Goal: Information Seeking & Learning: Find specific fact

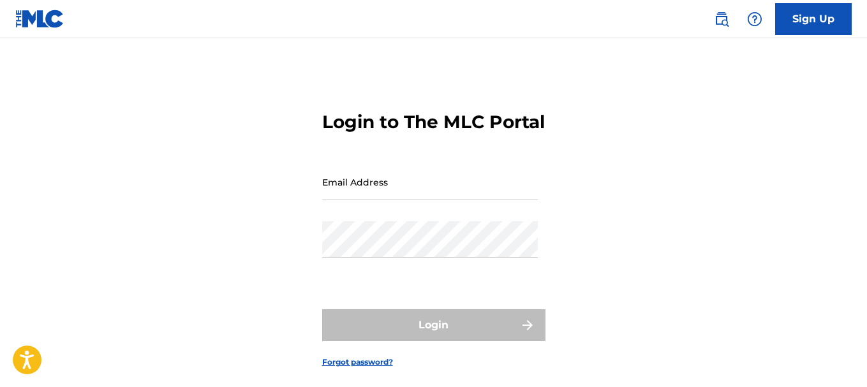
click at [30, 20] on img at bounding box center [39, 19] width 49 height 19
click at [28, 26] on img at bounding box center [39, 19] width 49 height 19
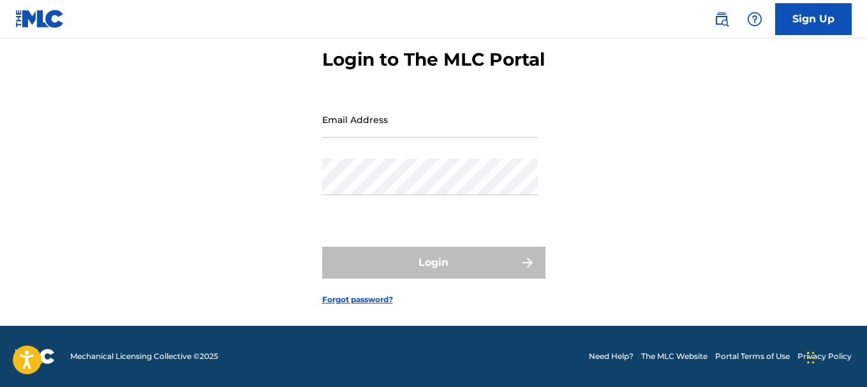
click at [679, 359] on link "The MLC Website" at bounding box center [674, 356] width 66 height 11
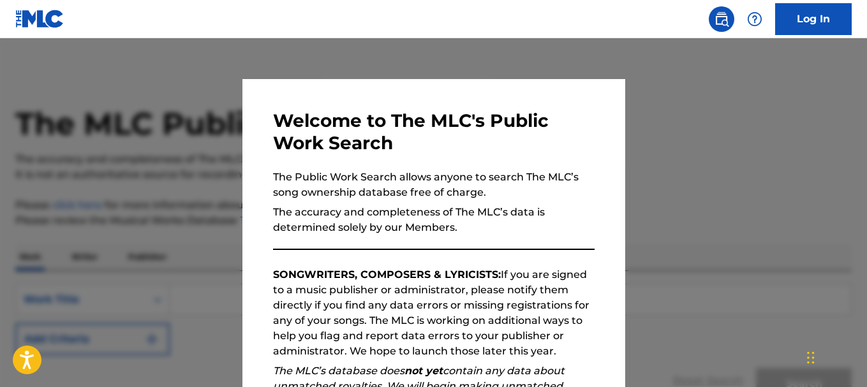
scroll to position [127, 0]
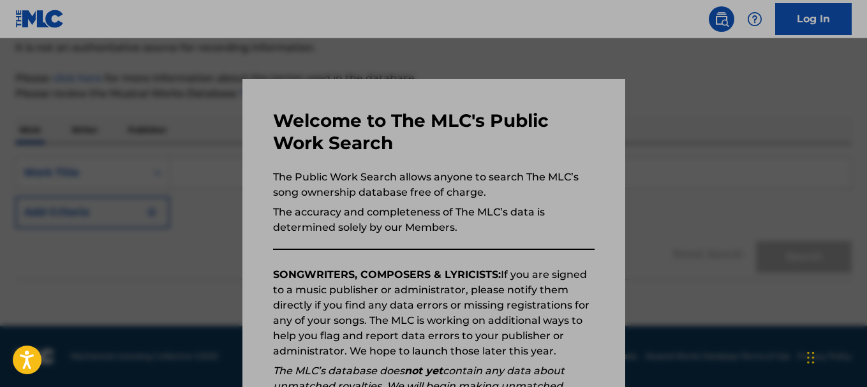
click at [426, 143] on h3 "Welcome to The MLC's Public Work Search" at bounding box center [434, 132] width 322 height 45
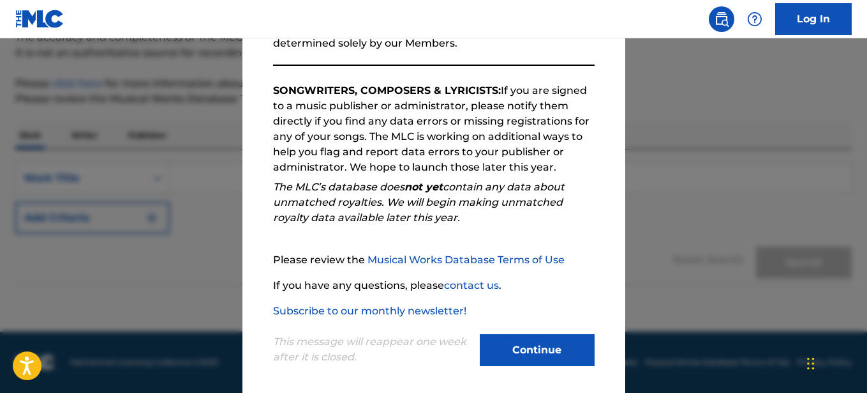
scroll to position [190, 0]
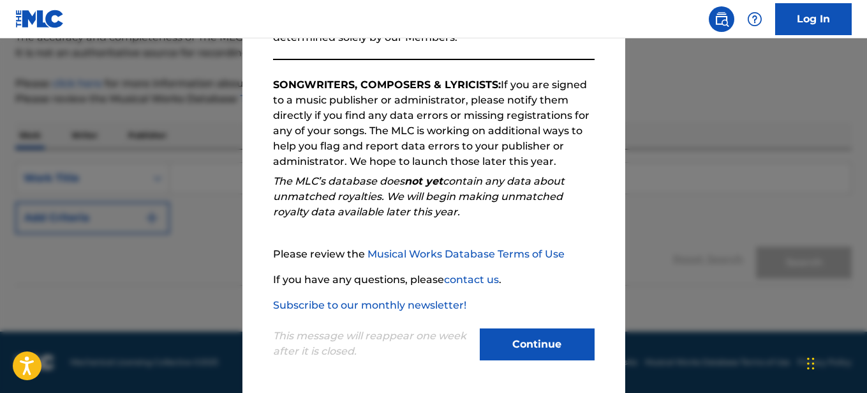
click at [530, 349] on button "Continue" at bounding box center [537, 344] width 115 height 32
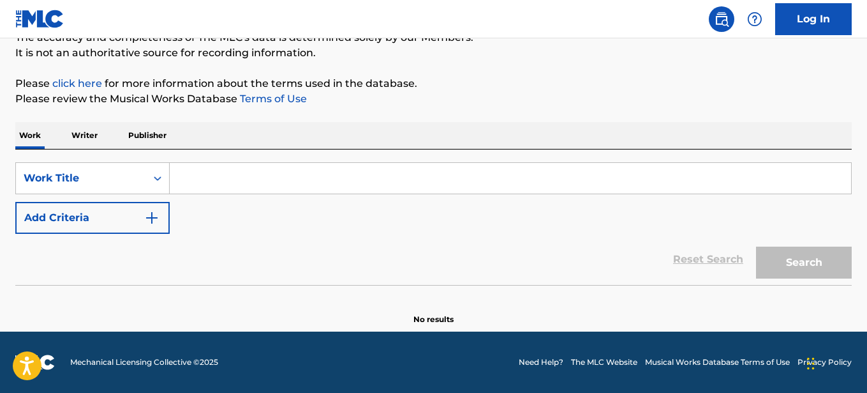
click at [246, 175] on input "Search Form" at bounding box center [511, 178] width 682 height 31
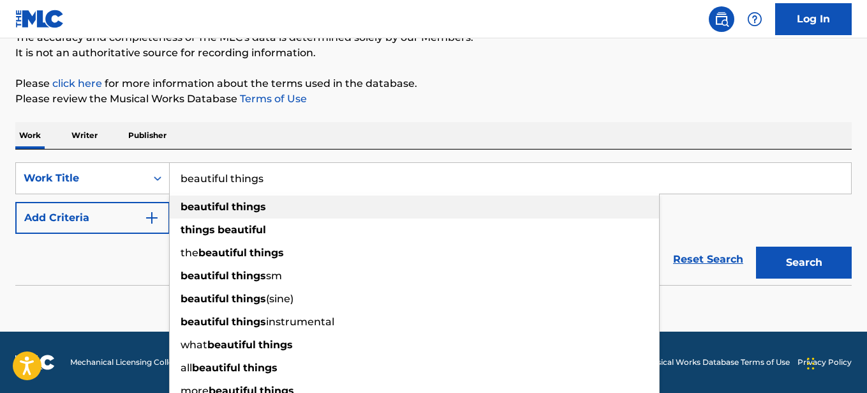
type input "beautiful things"
click at [198, 208] on strong "beautiful" at bounding box center [205, 206] width 49 height 12
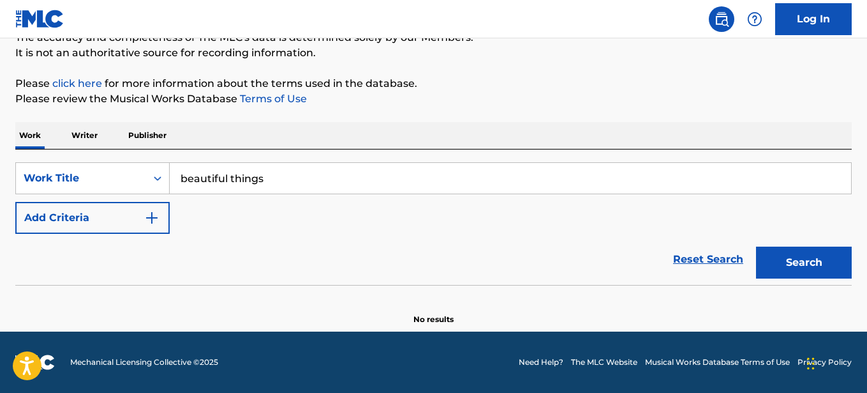
click at [153, 221] on img "Search Form" at bounding box center [151, 217] width 15 height 15
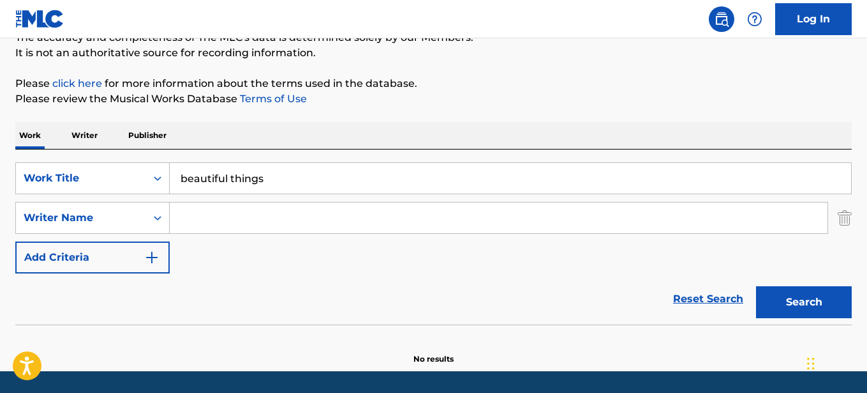
click at [188, 222] on input "Search Form" at bounding box center [499, 217] width 658 height 31
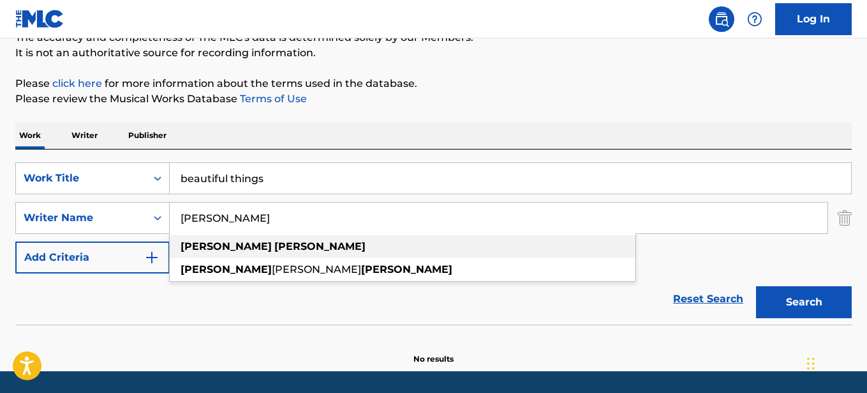
type input "benson boone"
click at [191, 251] on strong "benson" at bounding box center [226, 246] width 91 height 12
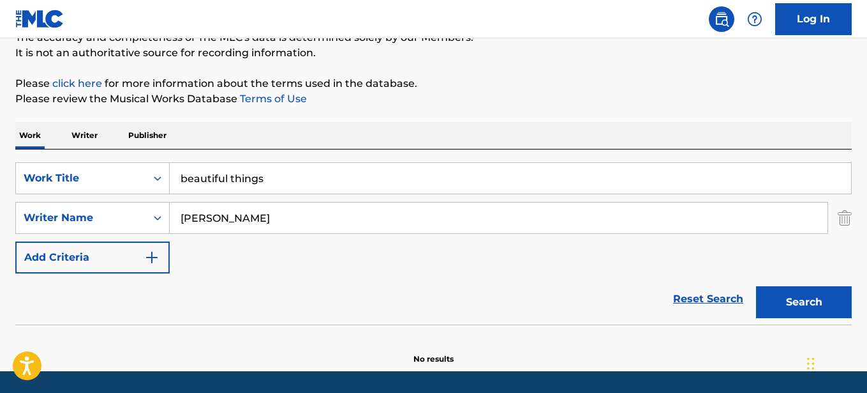
click at [836, 293] on button "Search" at bounding box center [804, 302] width 96 height 32
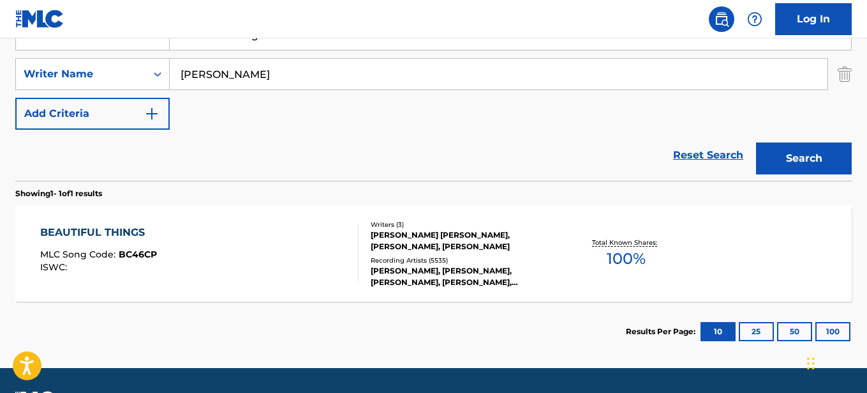
scroll to position [268, 0]
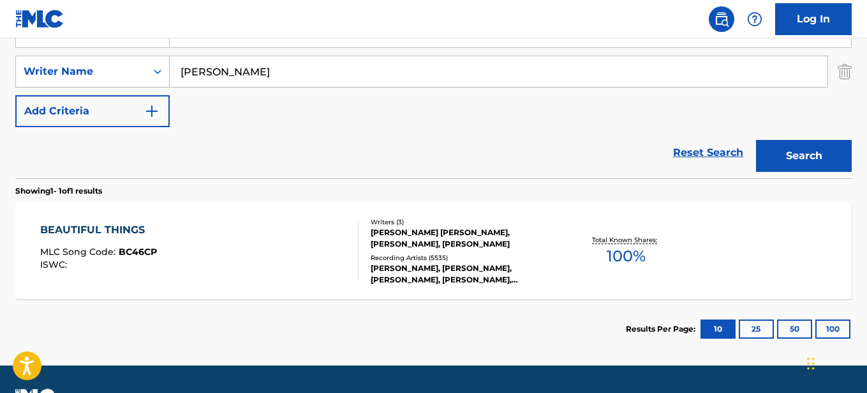
click at [760, 114] on div "SearchWithCriteria3508e2b5-dab5-404e-9659-6d642dc39d9a Work Title beautiful thi…" at bounding box center [433, 71] width 837 height 111
drag, startPoint x: 551, startPoint y: 278, endPoint x: 499, endPoint y: 253, distance: 58.0
drag, startPoint x: 499, startPoint y: 253, endPoint x: 181, endPoint y: 244, distance: 318.6
click at [181, 244] on div "BEAUTIFUL THINGS MLC Song Code : BC46CP ISWC :" at bounding box center [199, 250] width 318 height 57
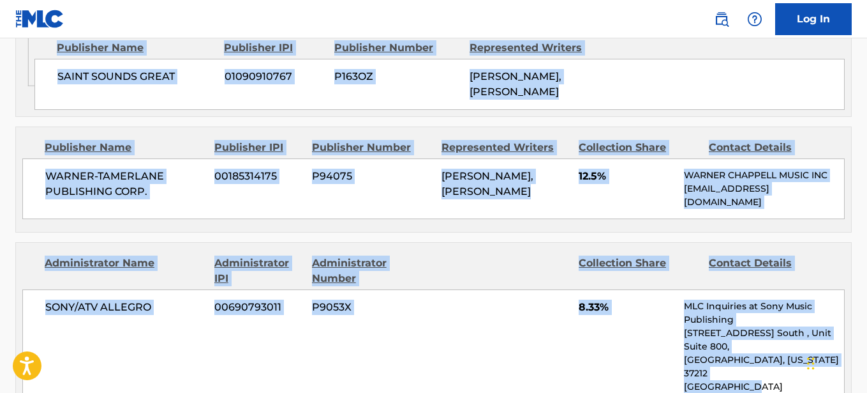
scroll to position [1047, 0]
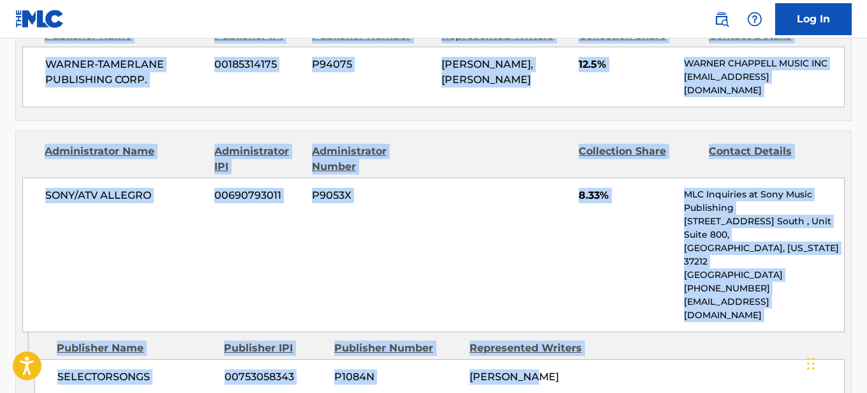
drag, startPoint x: 93, startPoint y: 61, endPoint x: 761, endPoint y: 332, distance: 721.3
copy div "Work Detail Member Work Identifier -- MLC Song Code BC46CP ISWC -- Duration 03:…"
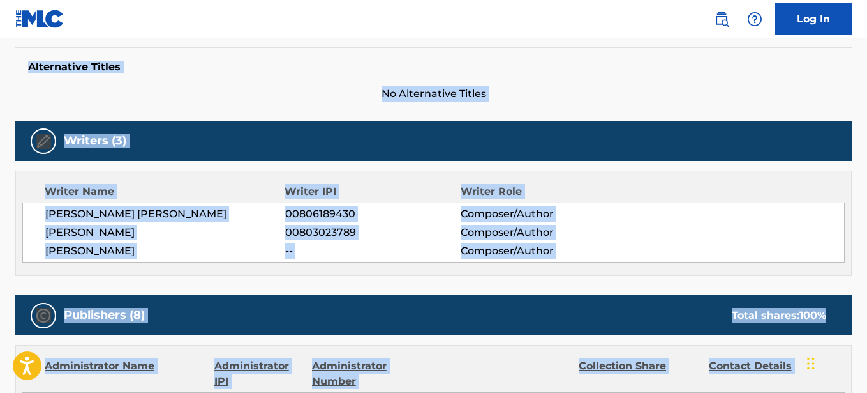
scroll to position [181, 0]
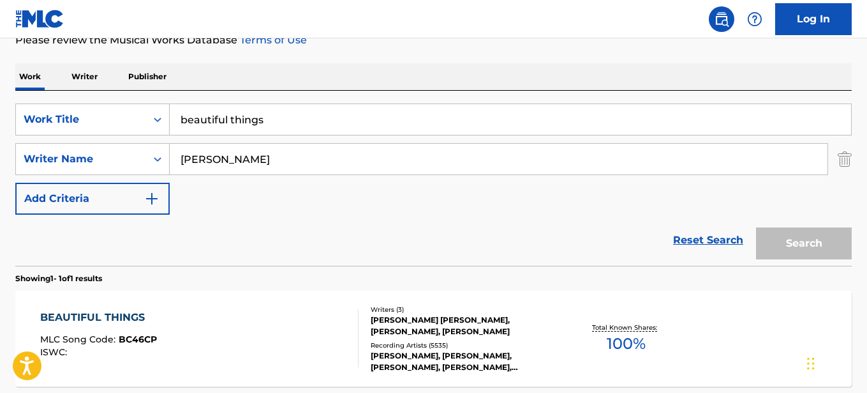
scroll to position [229, 0]
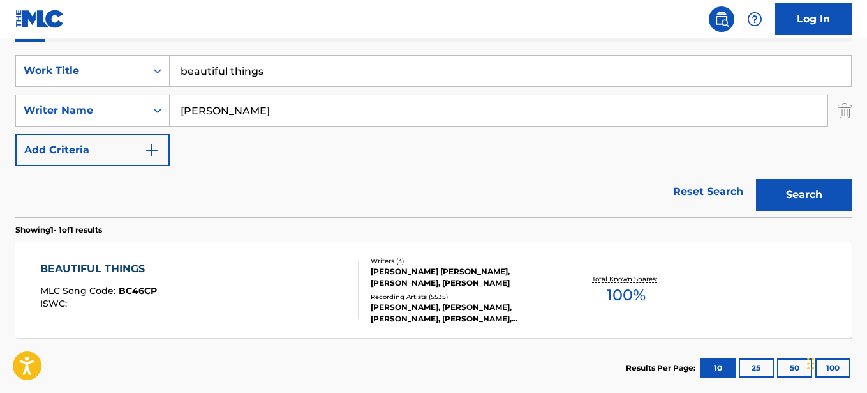
click at [274, 80] on input "beautiful things" at bounding box center [511, 71] width 682 height 31
type input "b"
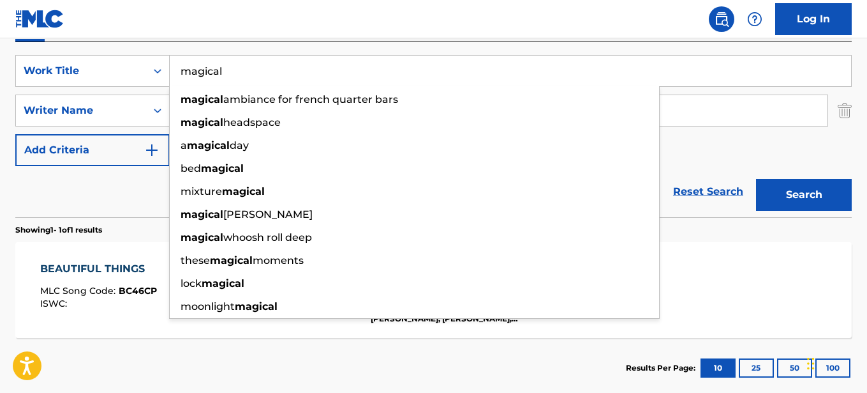
type input "magical"
click at [724, 134] on div "SearchWithCriteria3508e2b5-dab5-404e-9659-6d642dc39d9a Work Title magical magic…" at bounding box center [433, 110] width 837 height 111
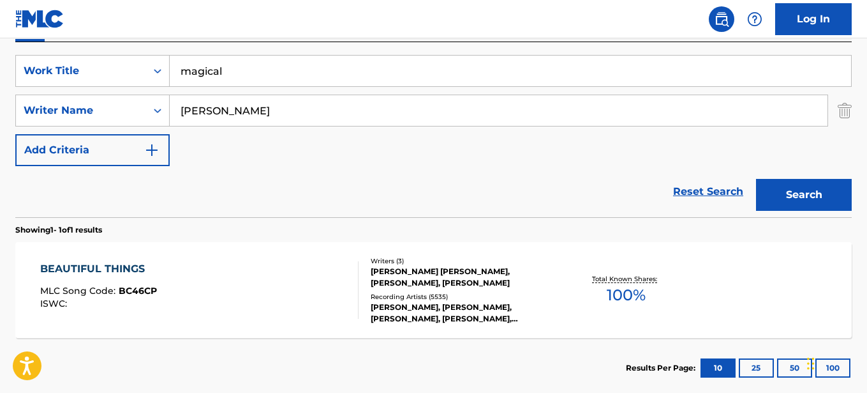
click at [320, 121] on input "benson boone" at bounding box center [499, 110] width 658 height 31
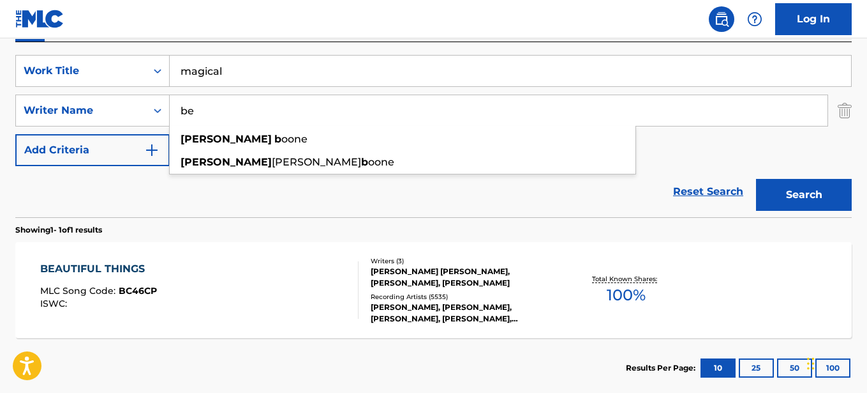
type input "b"
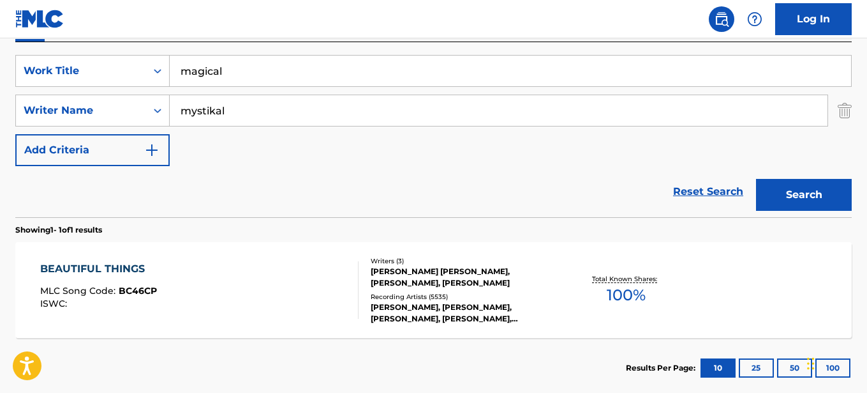
click at [816, 181] on button "Search" at bounding box center [804, 195] width 96 height 32
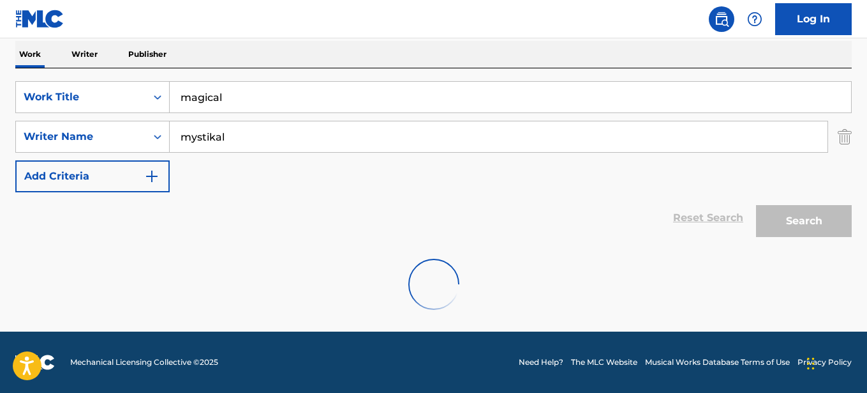
scroll to position [161, 0]
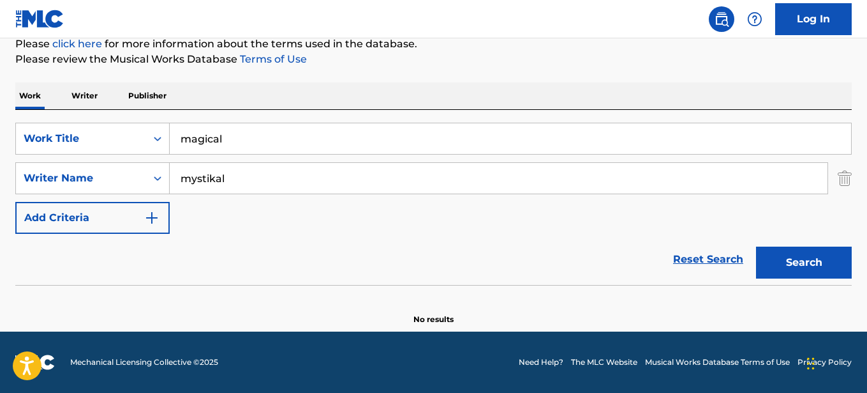
click at [241, 183] on input "mystikal" at bounding box center [499, 178] width 658 height 31
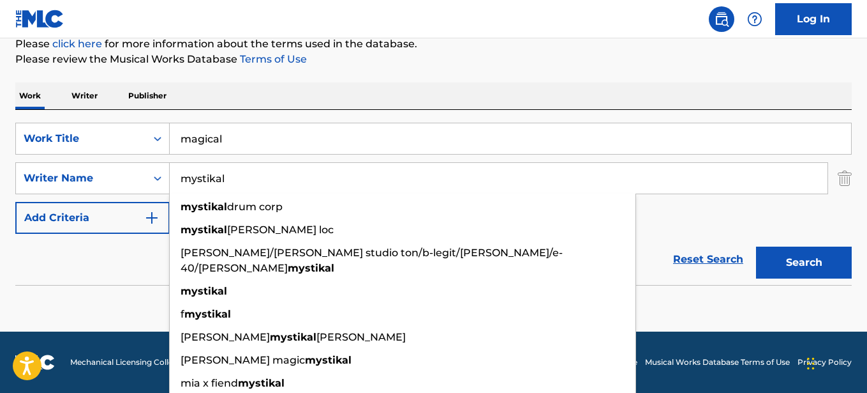
click at [241, 178] on input "mystikal" at bounding box center [499, 178] width 658 height 31
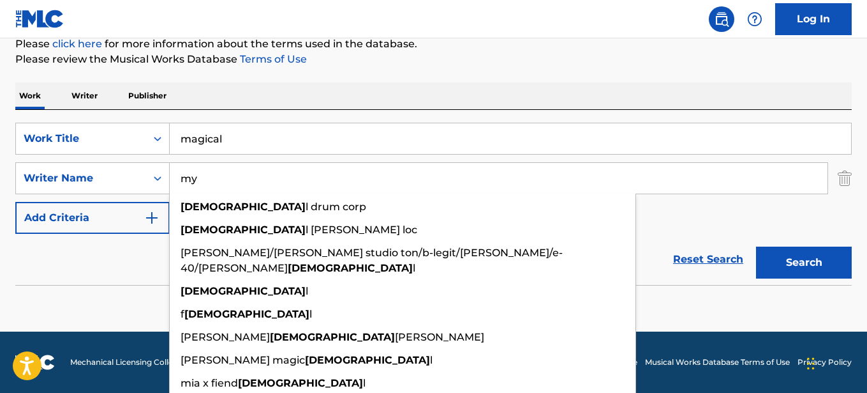
type input "m"
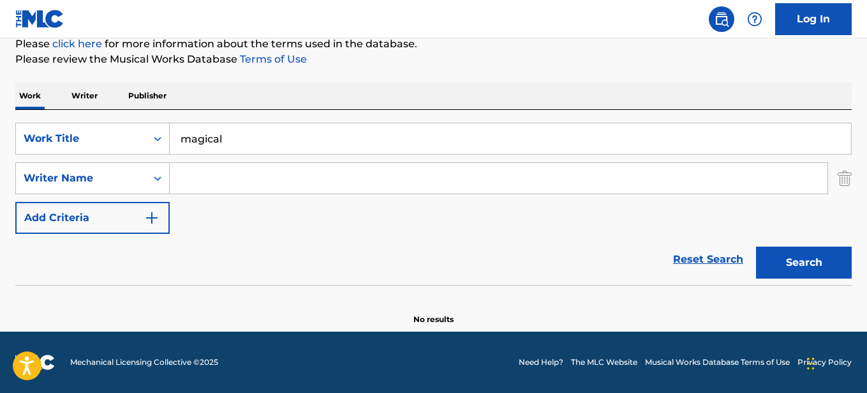
click at [239, 140] on input "magical" at bounding box center [511, 138] width 682 height 31
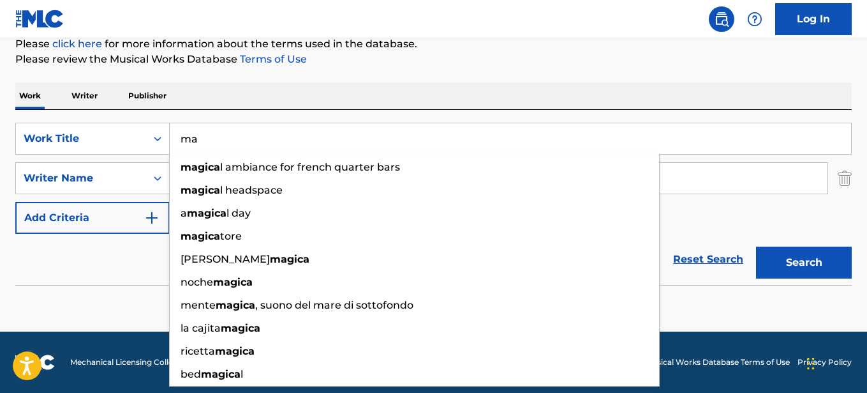
type input "m"
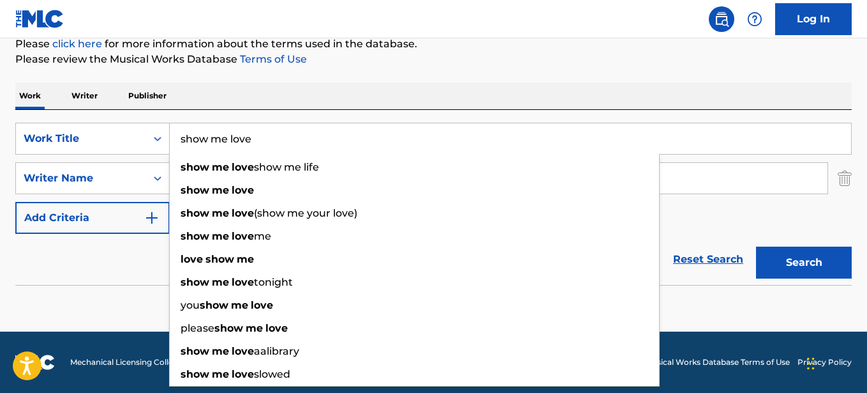
type input "show me love"
click at [132, 247] on div "Reset Search Search" at bounding box center [433, 259] width 837 height 51
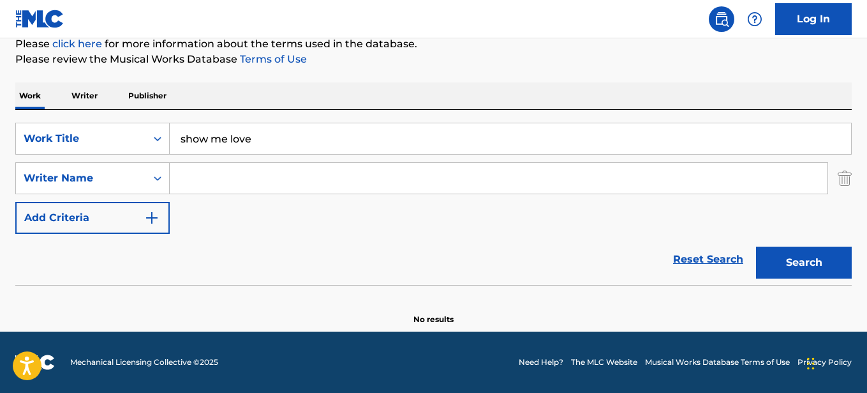
click at [205, 185] on input "Search Form" at bounding box center [499, 178] width 658 height 31
click at [800, 257] on button "Search" at bounding box center [804, 262] width 96 height 32
click at [327, 176] on input "wiz the mc" at bounding box center [499, 178] width 658 height 31
type input "w"
click at [288, 144] on input "show me love" at bounding box center [511, 138] width 682 height 31
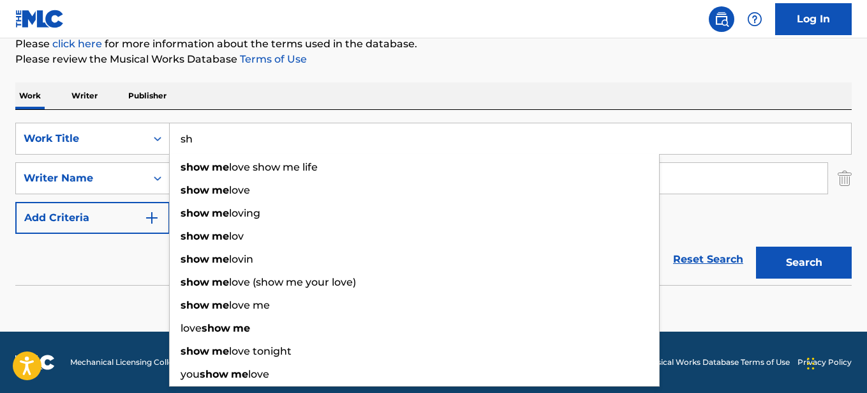
type input "s"
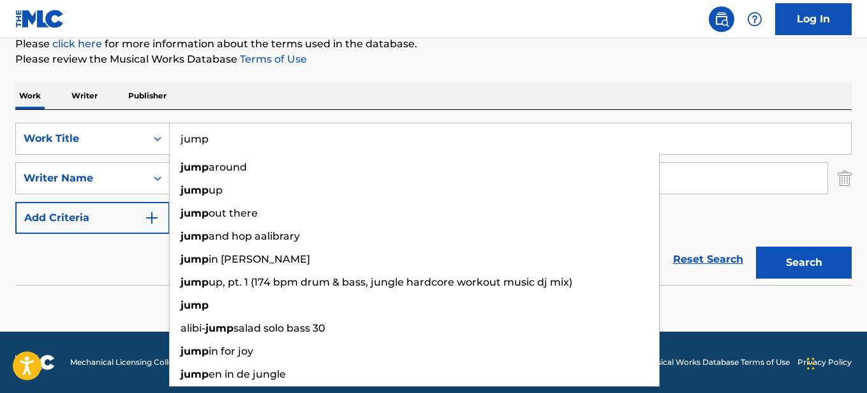
type input "jump"
click at [117, 267] on div "Reset Search Search" at bounding box center [433, 259] width 837 height 51
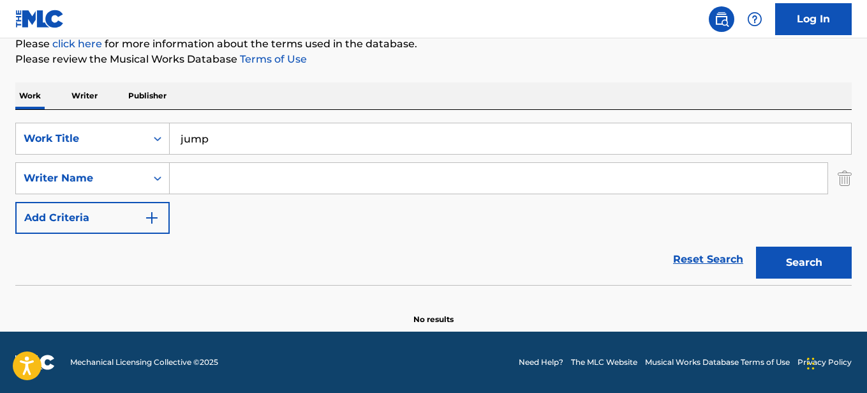
click at [200, 177] on input "Search Form" at bounding box center [499, 178] width 658 height 31
type input "black pink"
click at [800, 265] on button "Search" at bounding box center [804, 262] width 96 height 32
click at [297, 139] on input "jump" at bounding box center [511, 138] width 682 height 31
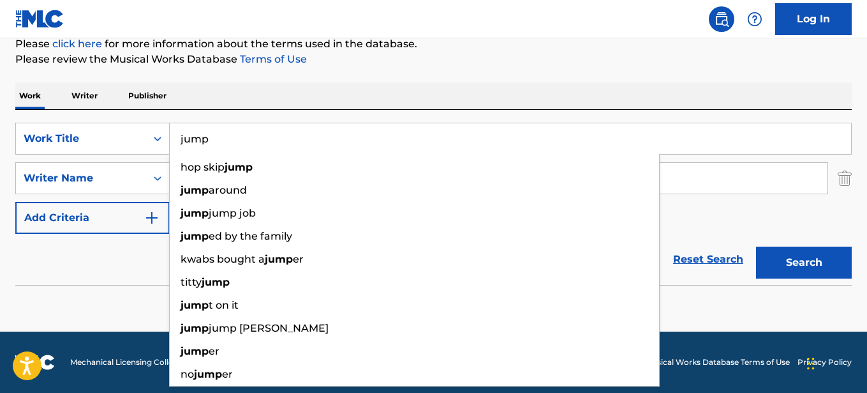
click at [225, 145] on input "jump" at bounding box center [511, 138] width 682 height 31
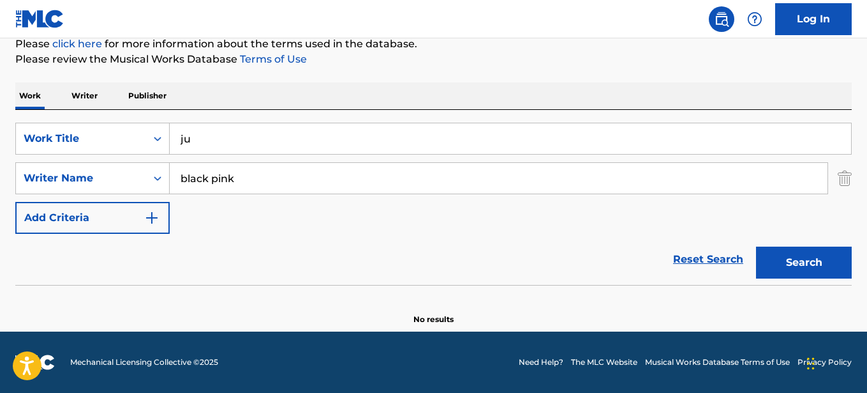
type input "j"
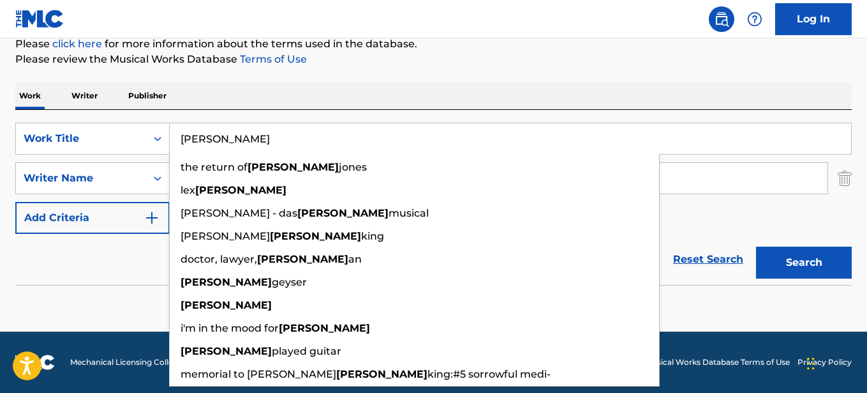
type input "luther"
click at [110, 259] on div "Reset Search Search" at bounding box center [433, 259] width 837 height 51
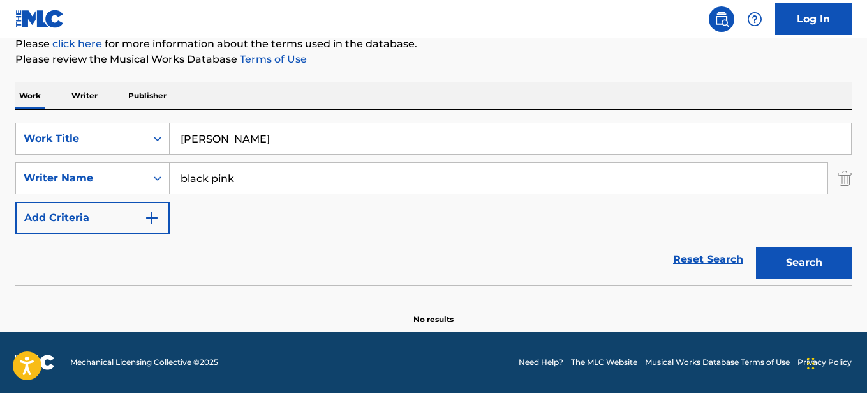
click at [274, 176] on input "black pink" at bounding box center [499, 178] width 658 height 31
type input "b"
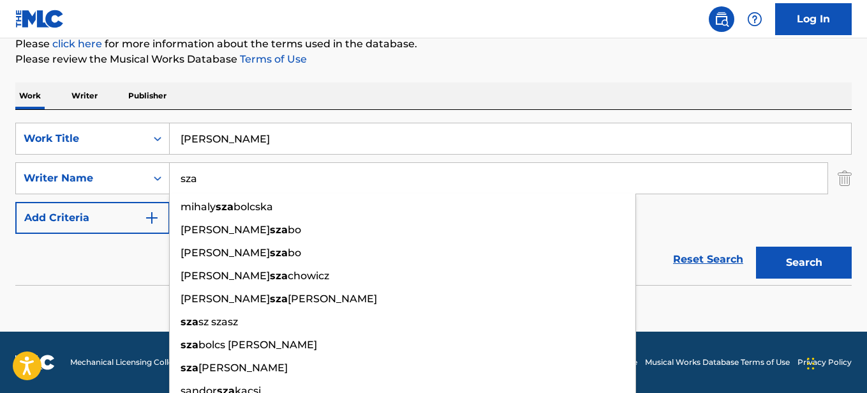
click at [810, 267] on button "Search" at bounding box center [804, 262] width 96 height 32
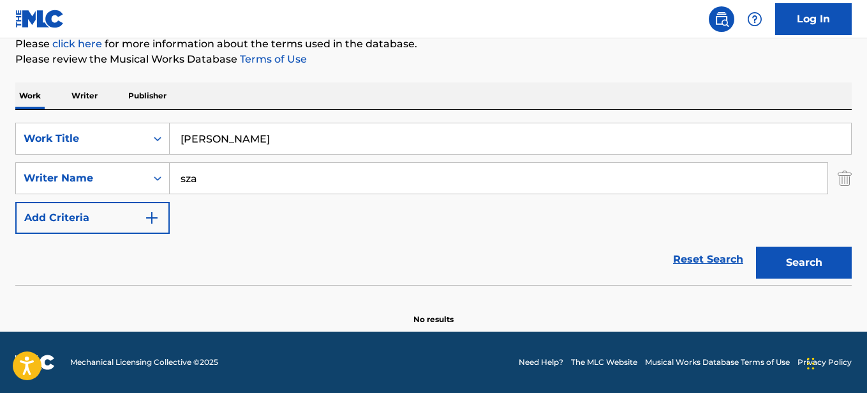
click at [212, 180] on input "sza" at bounding box center [499, 178] width 658 height 31
type input "s"
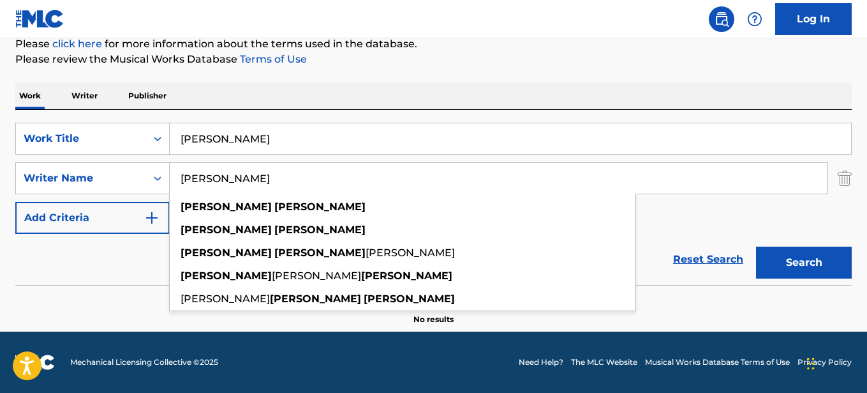
click at [806, 268] on button "Search" at bounding box center [804, 262] width 96 height 32
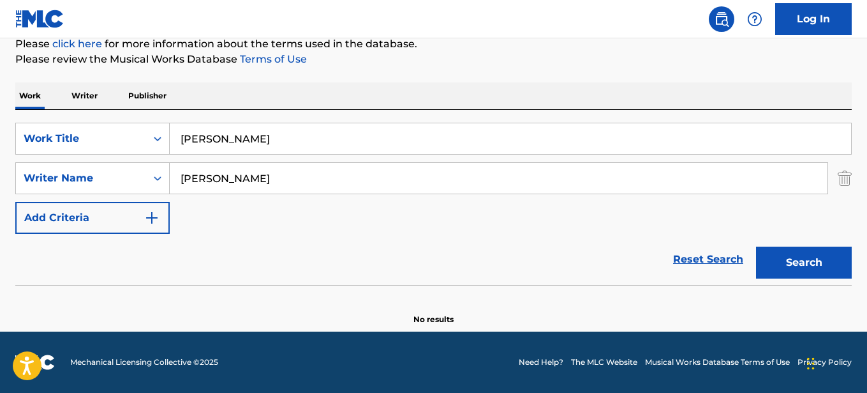
click at [269, 178] on input "kendrick lamar" at bounding box center [499, 178] width 658 height 31
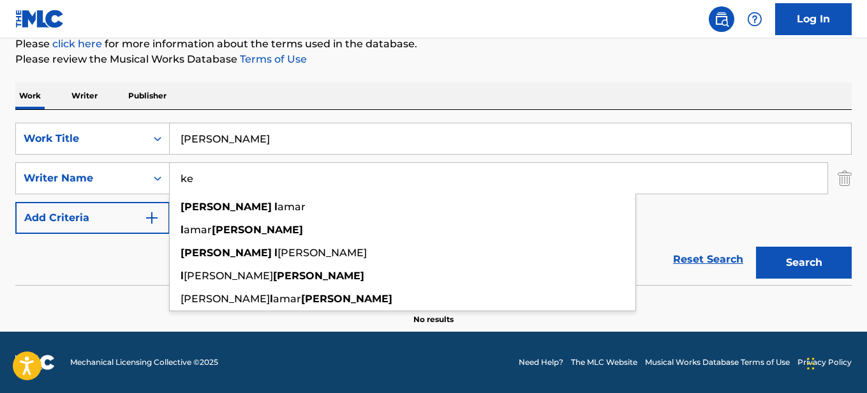
type input "k"
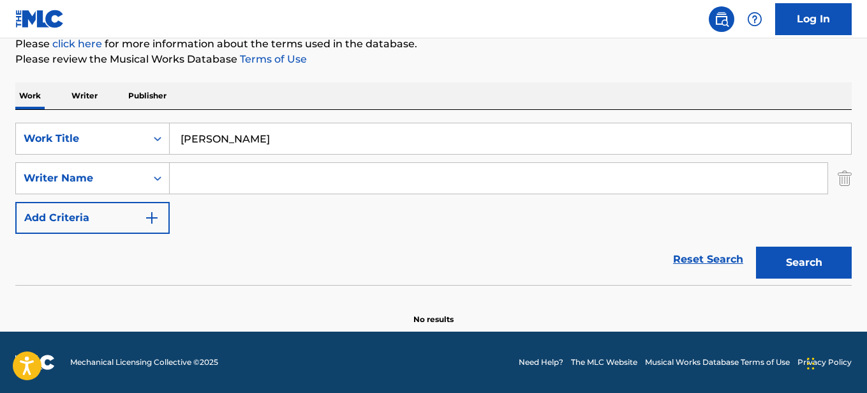
click at [792, 261] on button "Search" at bounding box center [804, 262] width 96 height 32
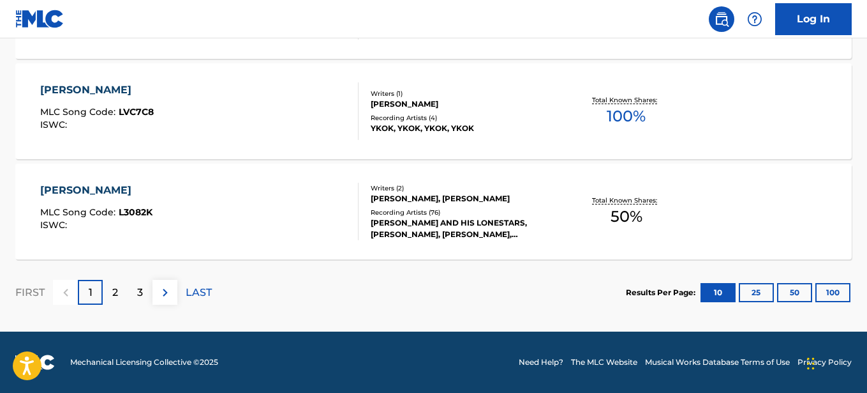
scroll to position [0, 0]
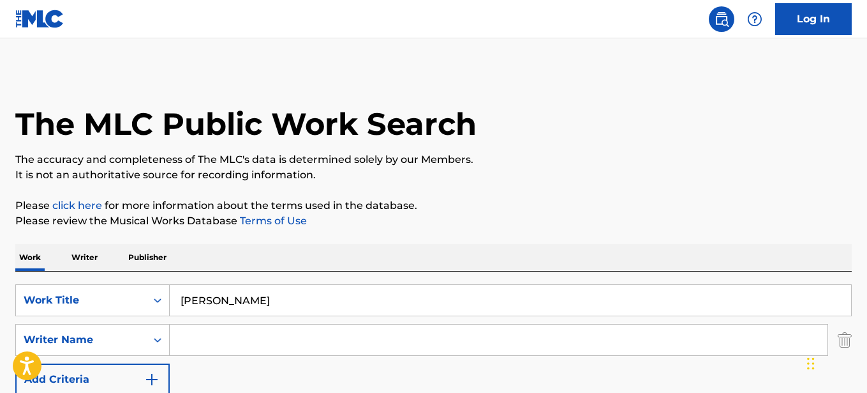
click at [246, 304] on input "luther" at bounding box center [511, 300] width 682 height 31
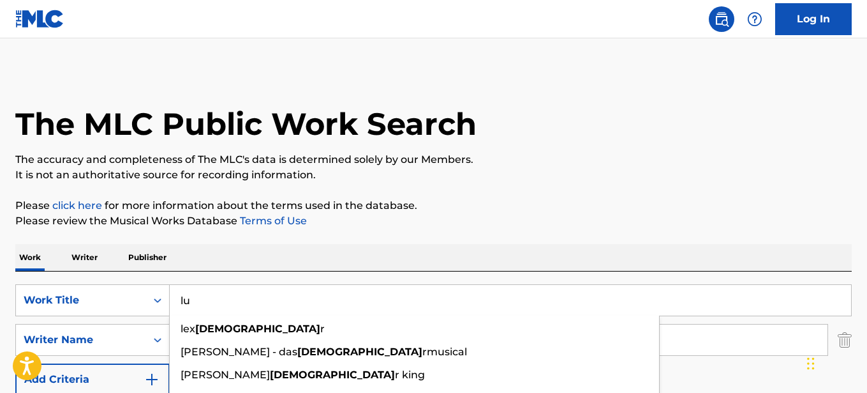
type input "l"
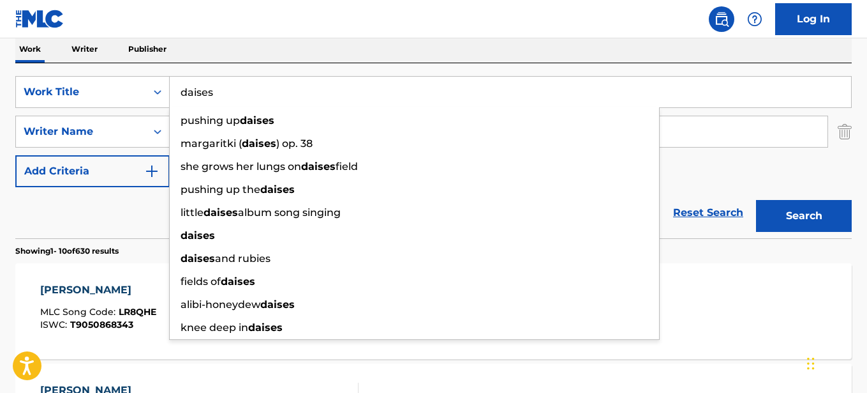
scroll to position [214, 0]
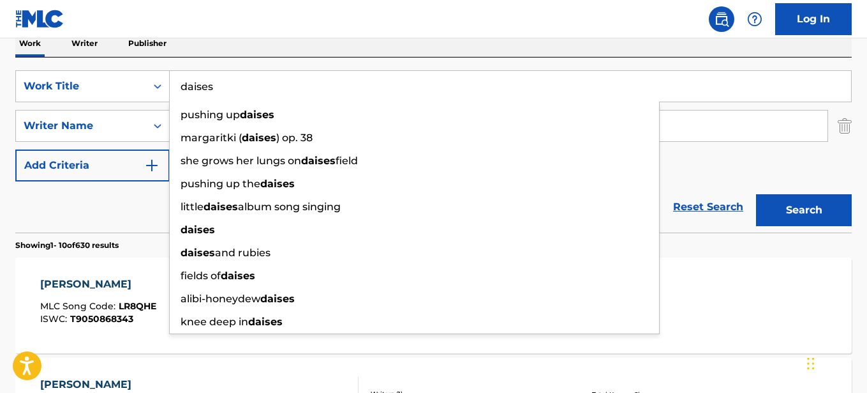
type input "daises"
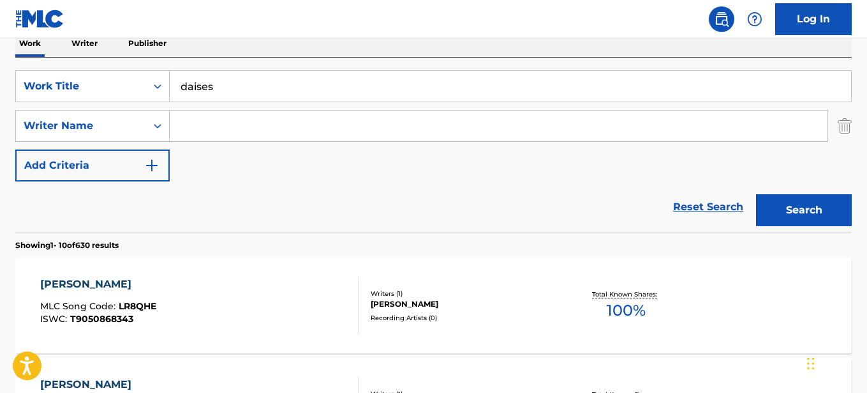
click at [726, 258] on div "LUTHER MLC Song Code : LR8QHE ISWC : T9050868343 Writers ( 1 ) GIUSEPPE MAGRINI…" at bounding box center [433, 305] width 837 height 96
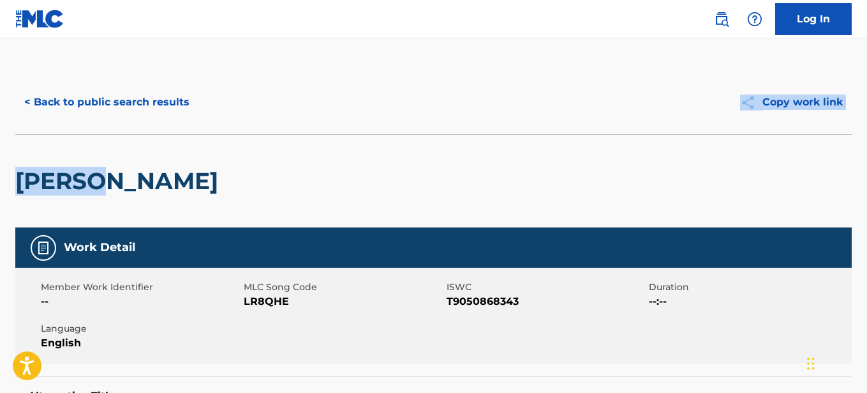
drag, startPoint x: 866, startPoint y: 78, endPoint x: 871, endPoint y: 164, distance: 86.3
click at [867, 164] on html "Accessibility Screen-Reader Guide, Feedback, and Issue Reporting | New window L…" at bounding box center [433, 196] width 867 height 393
click at [117, 109] on button "< Back to public search results" at bounding box center [106, 102] width 183 height 32
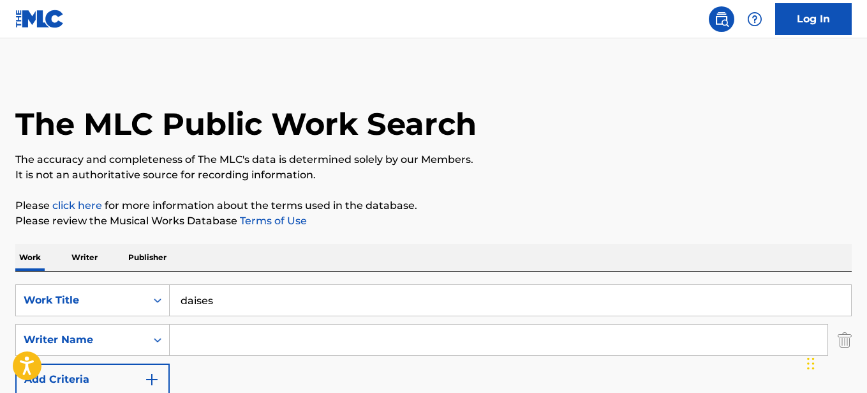
scroll to position [214, 0]
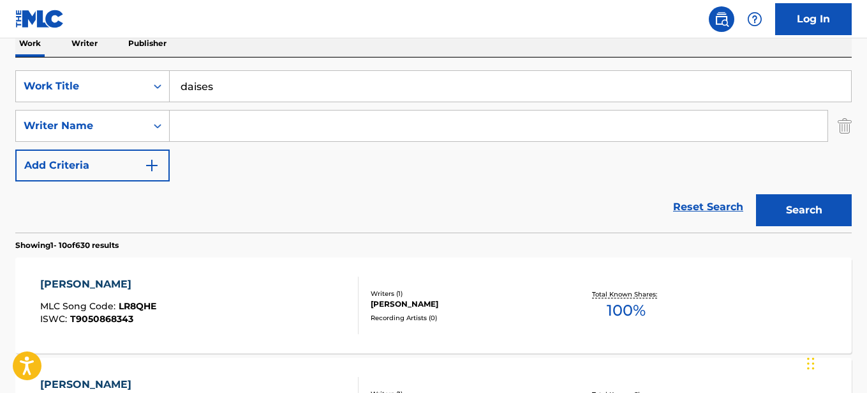
click at [203, 135] on input "Search Form" at bounding box center [499, 125] width 658 height 31
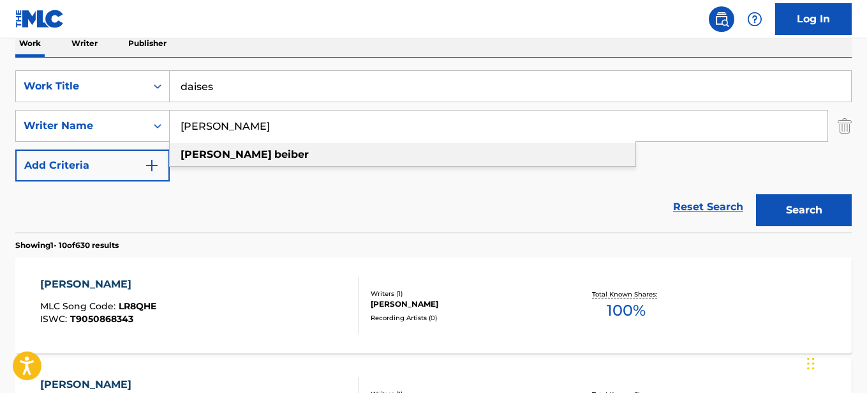
type input "justin beiber"
click at [193, 162] on div "justin beiber" at bounding box center [403, 154] width 466 height 23
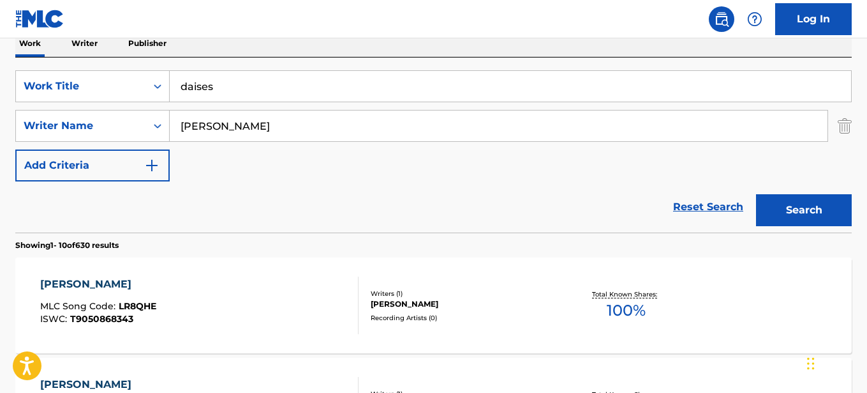
click at [783, 223] on button "Search" at bounding box center [804, 210] width 96 height 32
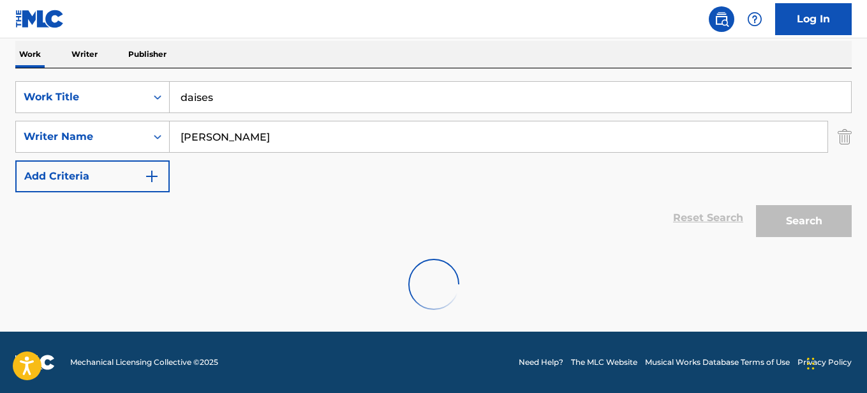
scroll to position [161, 0]
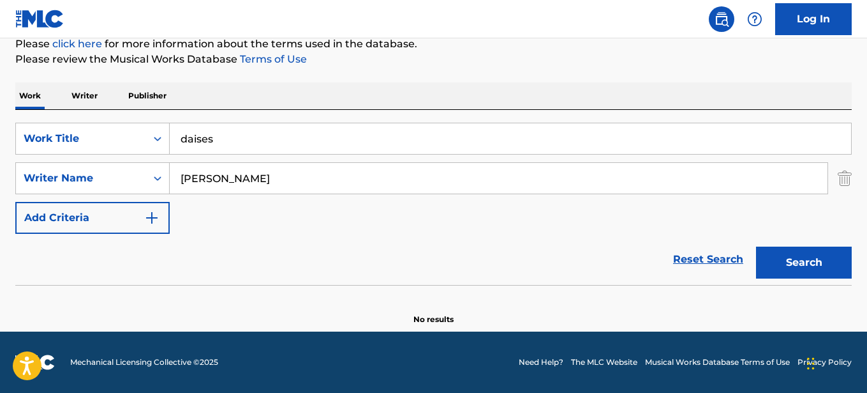
click at [257, 139] on input "daises" at bounding box center [511, 138] width 682 height 31
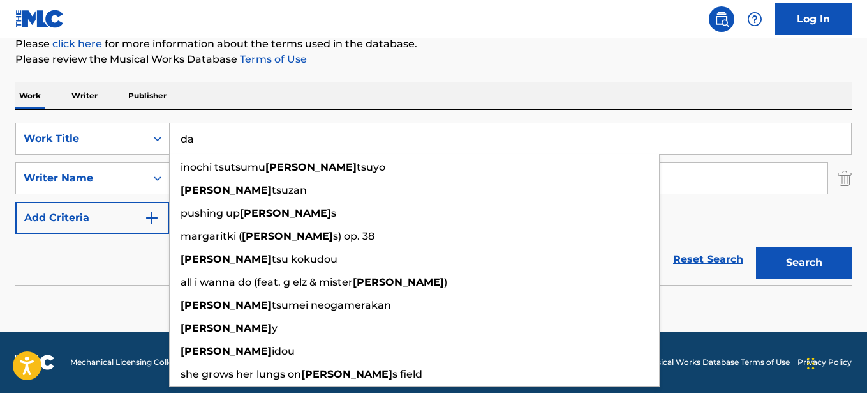
type input "d"
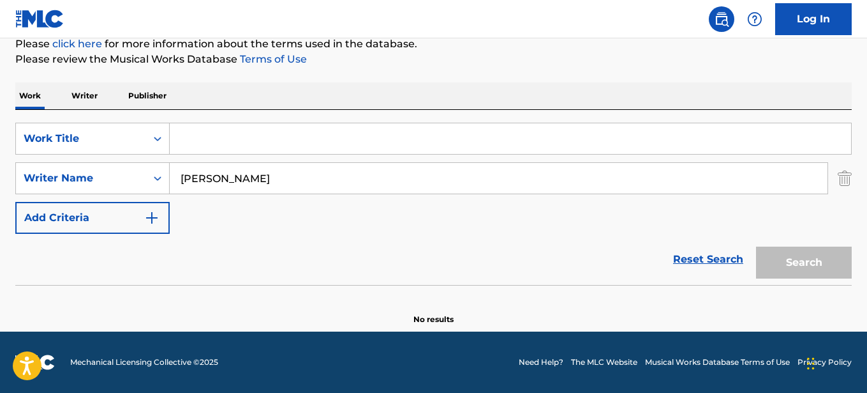
click at [255, 186] on input "justin beiber" at bounding box center [499, 178] width 658 height 31
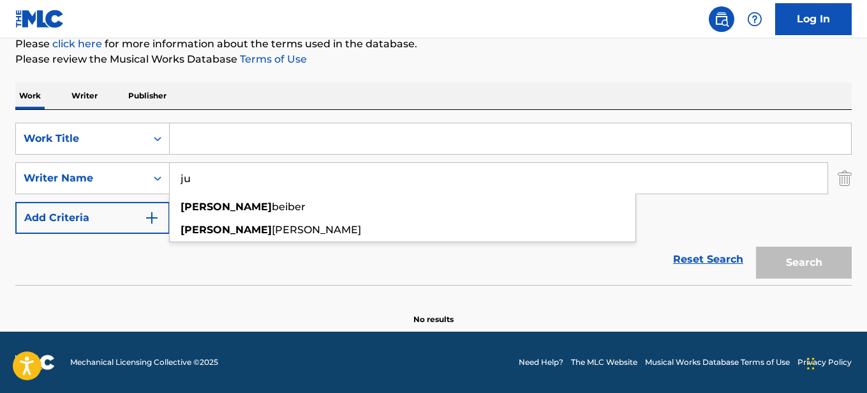
type input "j"
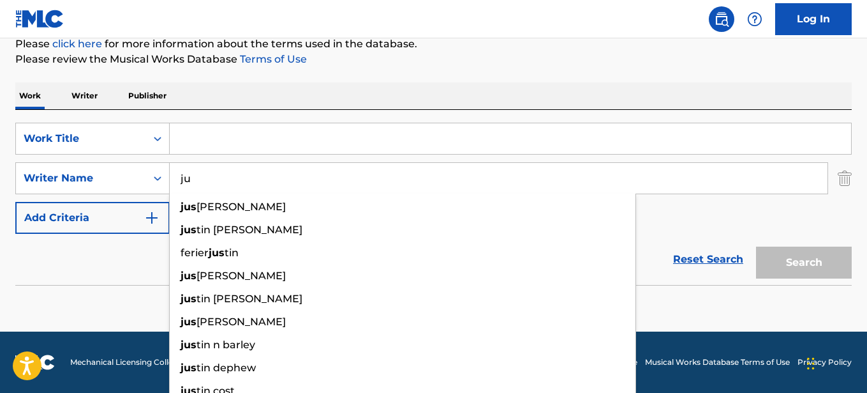
type input "j"
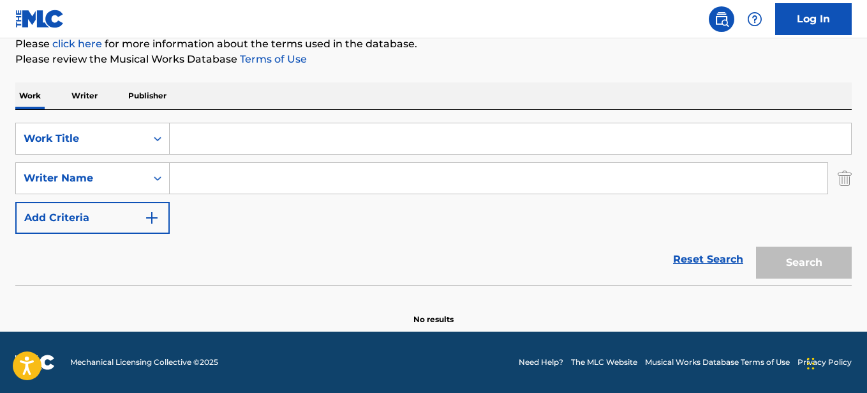
click at [206, 145] on input "Search Form" at bounding box center [511, 138] width 682 height 31
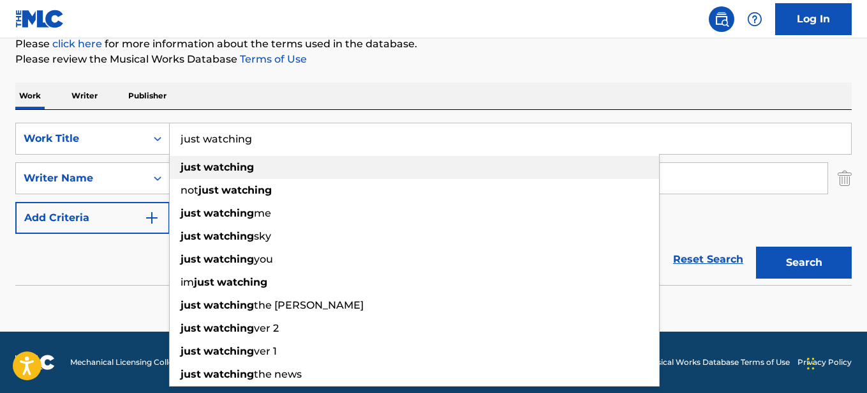
click at [201, 172] on span "Search Form" at bounding box center [202, 167] width 3 height 12
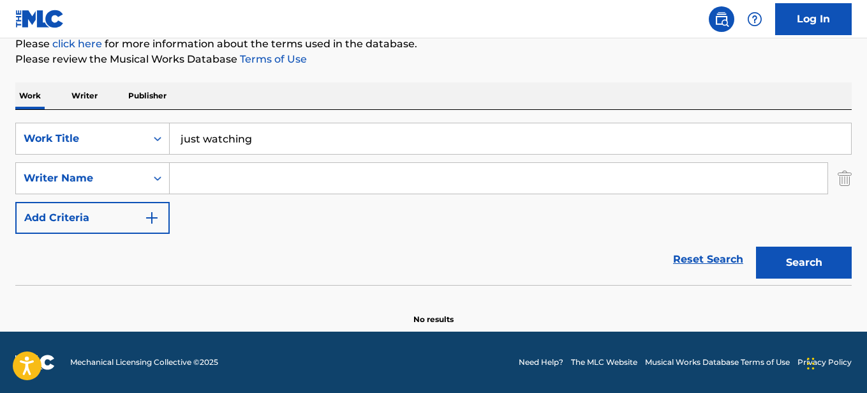
click at [202, 146] on input "just watching" at bounding box center [511, 138] width 682 height 31
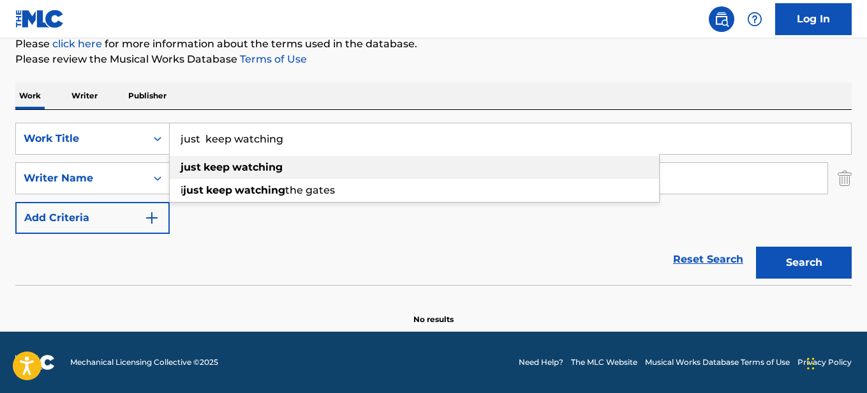
click at [224, 166] on strong "keep" at bounding box center [217, 167] width 26 height 12
type input "just keep watching"
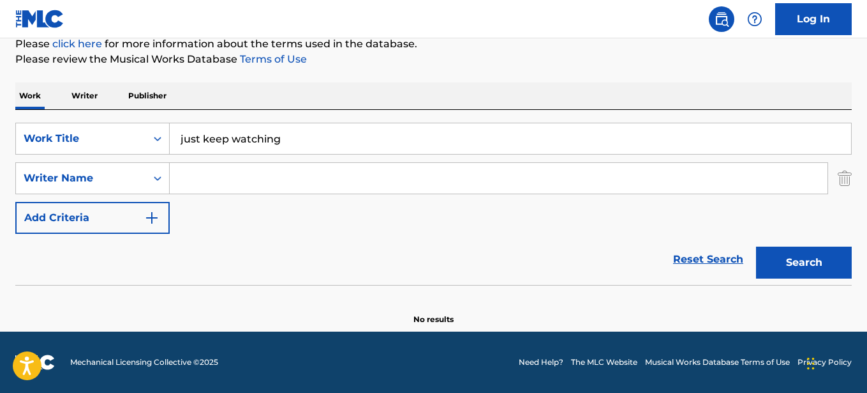
click at [218, 184] on input "Search Form" at bounding box center [499, 178] width 658 height 31
type input "tate mccrae"
click at [791, 268] on button "Search" at bounding box center [804, 262] width 96 height 32
click at [286, 138] on input "just keep watching" at bounding box center [511, 138] width 682 height 31
type input "j"
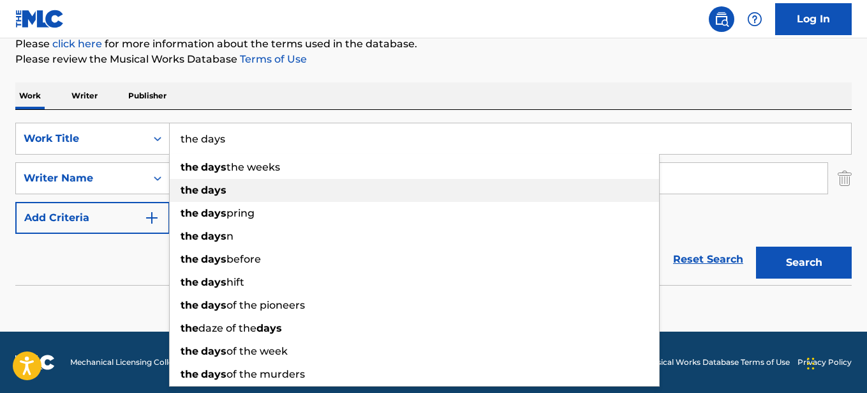
type input "the days"
click at [223, 188] on strong "days" at bounding box center [214, 190] width 26 height 12
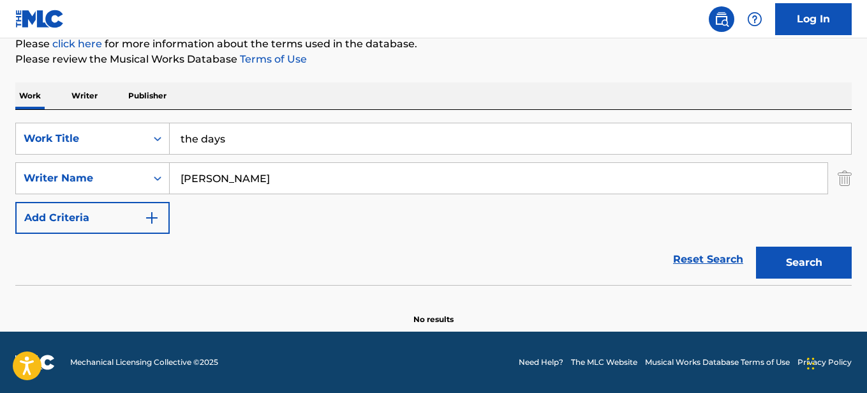
click at [251, 186] on input "tate mccrae" at bounding box center [499, 178] width 658 height 31
type input "t"
type input "notion remix"
click at [841, 269] on button "Search" at bounding box center [804, 262] width 96 height 32
click at [325, 139] on input "the days" at bounding box center [511, 138] width 682 height 31
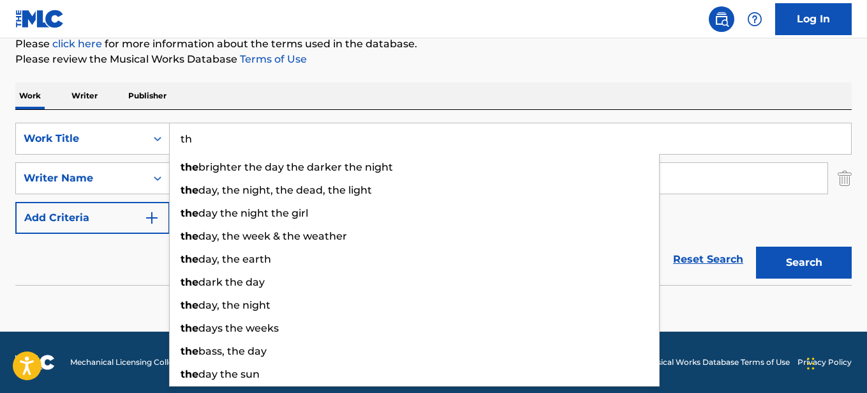
type input "t"
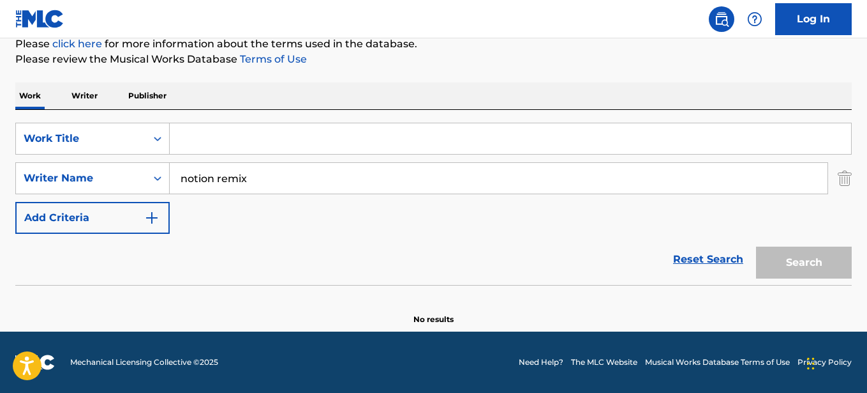
click at [297, 190] on input "notion remix" at bounding box center [499, 178] width 658 height 31
type input "n"
click at [239, 143] on input "Search Form" at bounding box center [511, 138] width 682 height 31
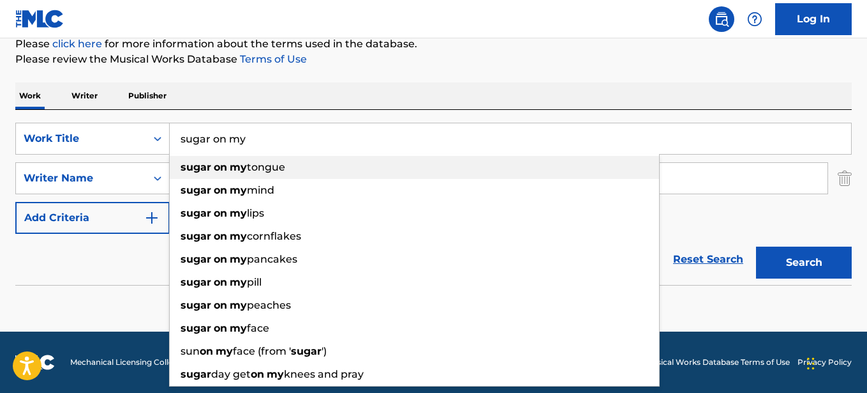
click at [240, 172] on strong "my" at bounding box center [238, 167] width 17 height 12
type input "sugar on my tongue"
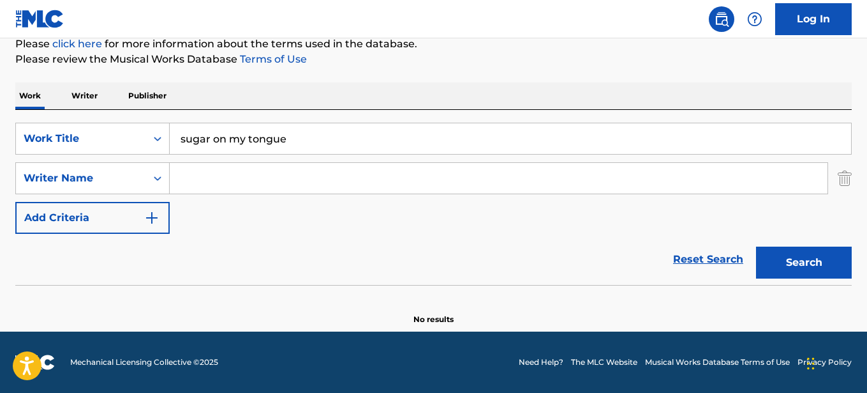
click at [241, 182] on input "Search Form" at bounding box center [499, 178] width 658 height 31
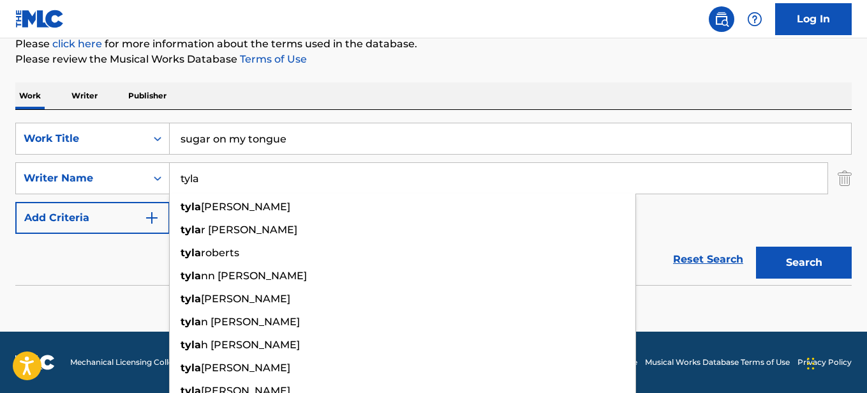
type input "tyla"
click at [772, 254] on button "Search" at bounding box center [804, 262] width 96 height 32
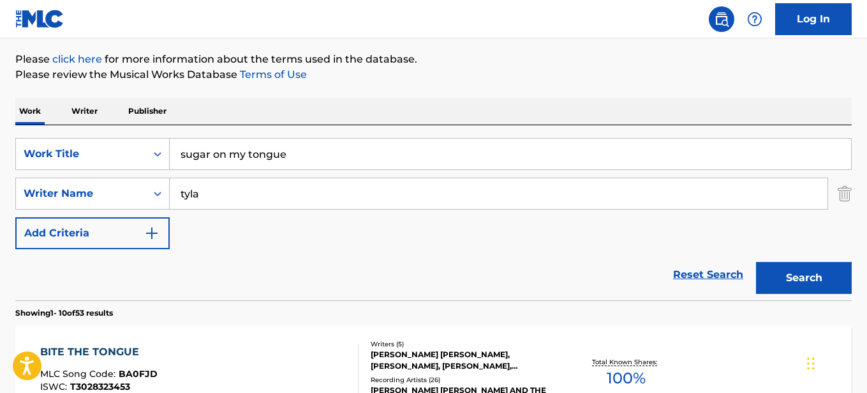
scroll to position [167, 0]
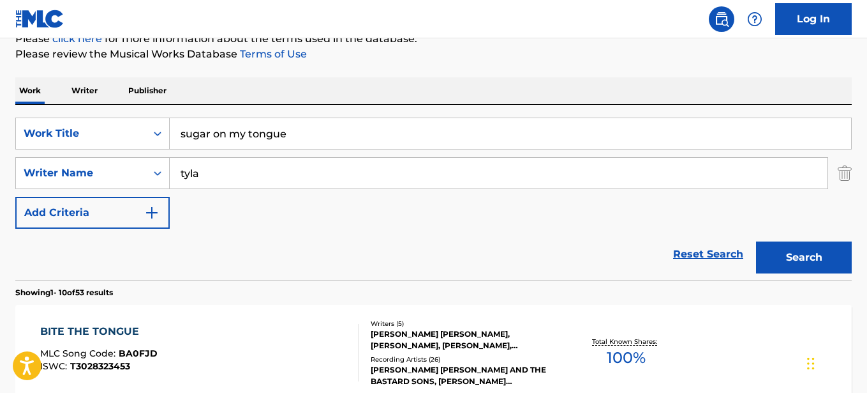
click at [232, 169] on input "tyla" at bounding box center [499, 173] width 658 height 31
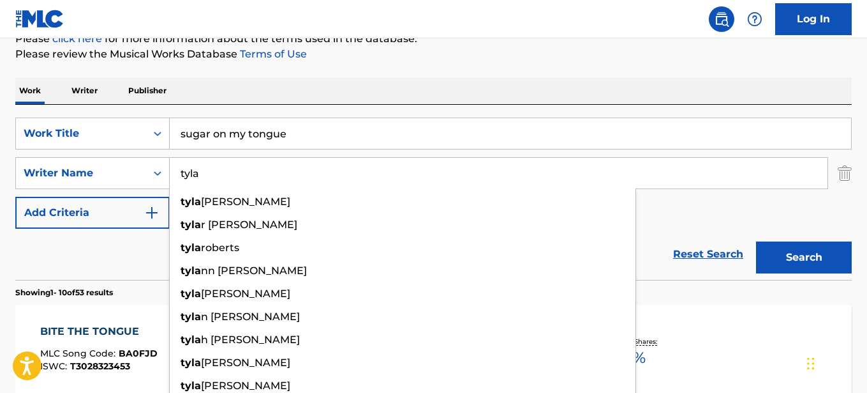
click at [230, 169] on input "tyla" at bounding box center [499, 173] width 658 height 31
click at [587, 91] on div "Work Writer Publisher" at bounding box center [433, 90] width 837 height 27
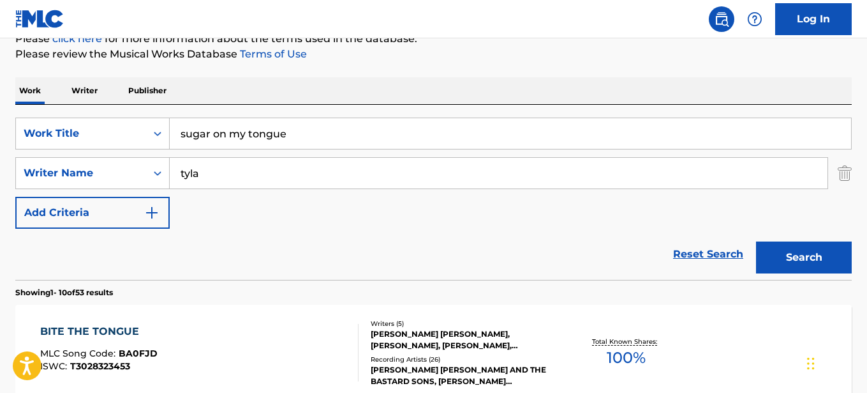
click at [323, 134] on input "sugar on my tongue" at bounding box center [511, 133] width 682 height 31
type input "s"
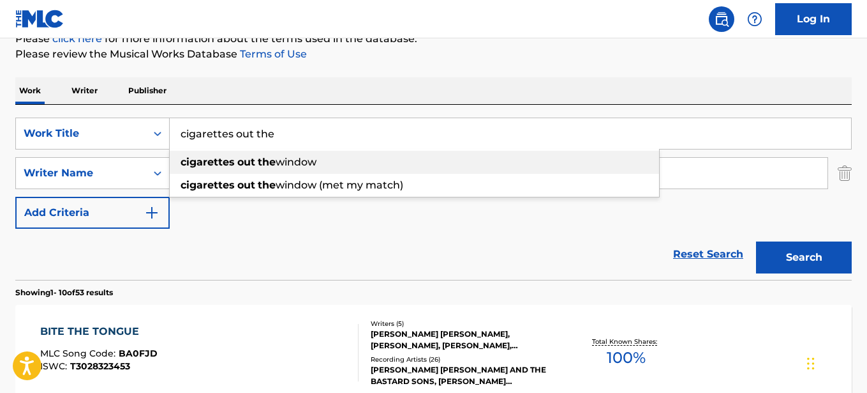
click at [313, 160] on span "window" at bounding box center [296, 162] width 41 height 12
type input "cigarettes out the window"
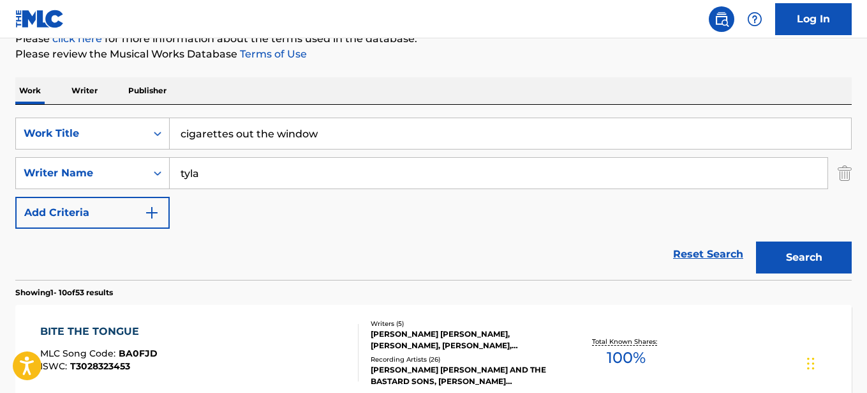
click at [242, 181] on input "tyla" at bounding box center [499, 173] width 658 height 31
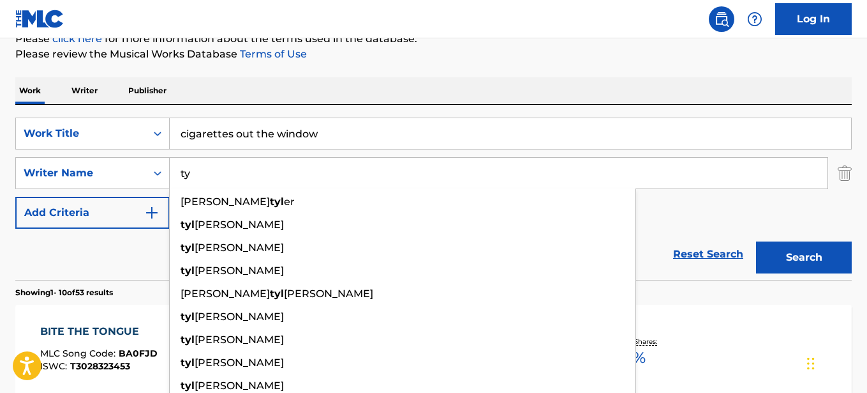
type input "t"
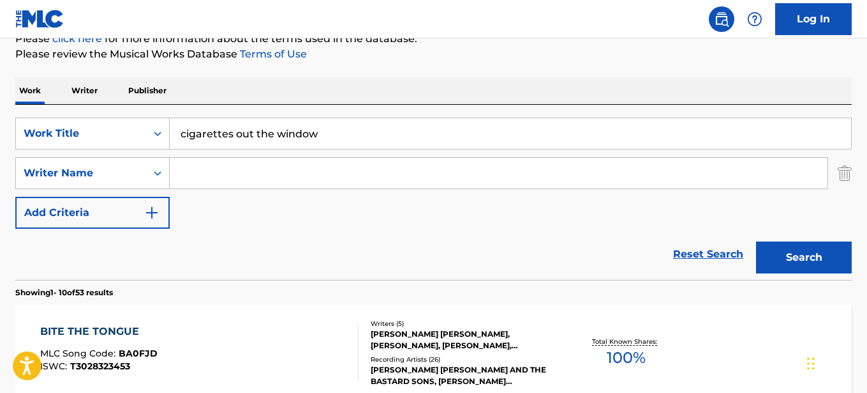
click at [778, 267] on button "Search" at bounding box center [804, 257] width 96 height 32
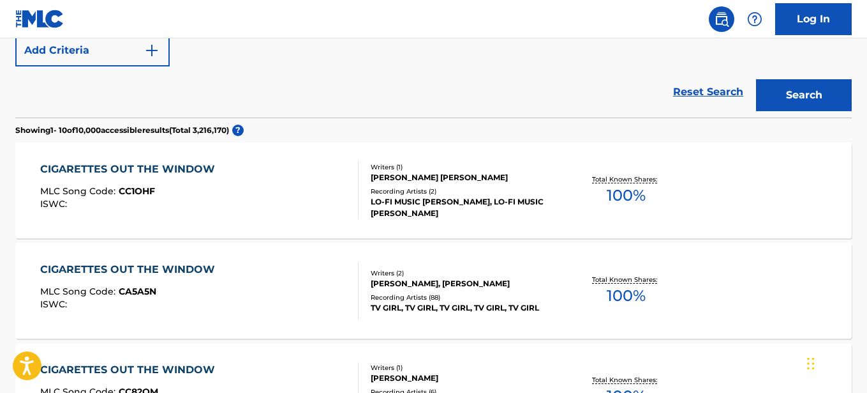
scroll to position [344, 0]
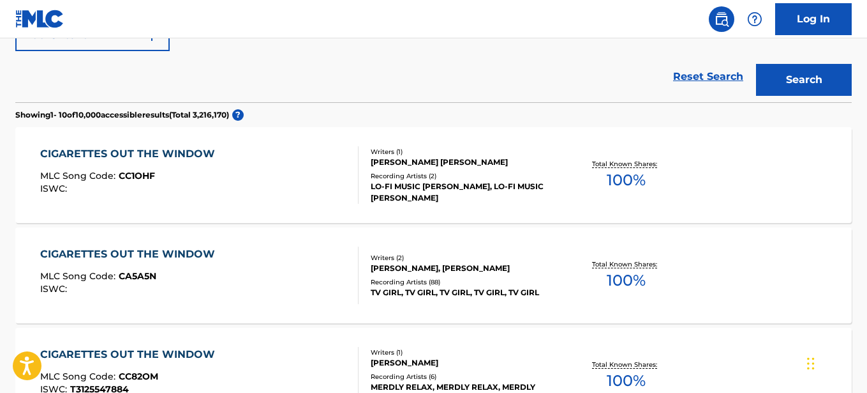
click at [179, 257] on div "CIGARETTES OUT THE WINDOW" at bounding box center [130, 253] width 181 height 15
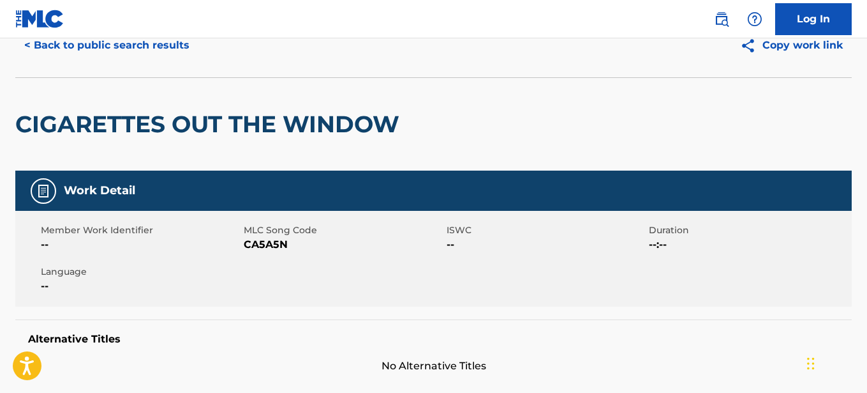
scroll to position [91, 0]
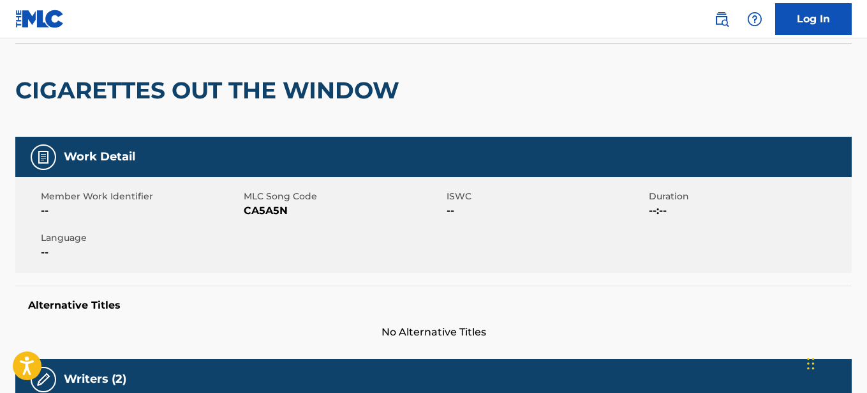
drag, startPoint x: 863, startPoint y: 68, endPoint x: 866, endPoint y: 77, distance: 8.9
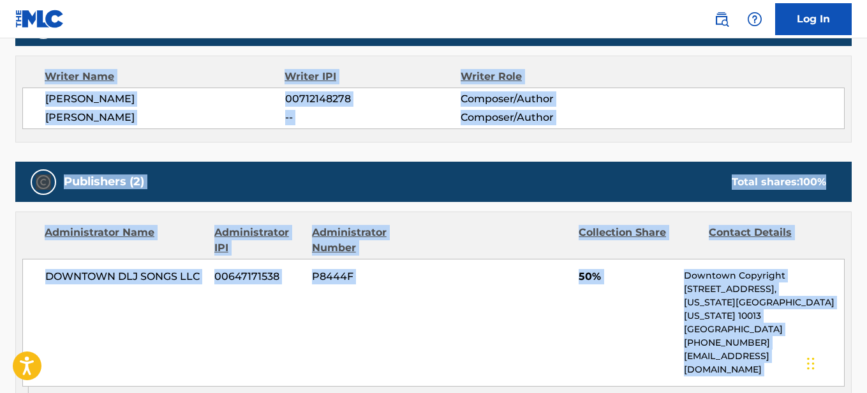
scroll to position [570, 0]
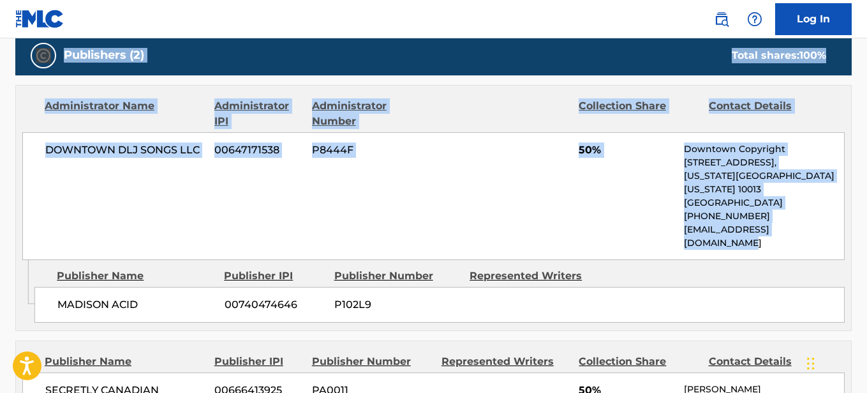
drag, startPoint x: 11, startPoint y: 91, endPoint x: 841, endPoint y: 226, distance: 840.1
click at [841, 226] on div "< Back to public search results Copy work link CIGARETTES OUT THE WINDOW Work D…" at bounding box center [433, 250] width 867 height 1501
copy div "CIGARETTES OUT THE WINDOW Work Detail Member Work Identifier -- MLC Song Code C…"
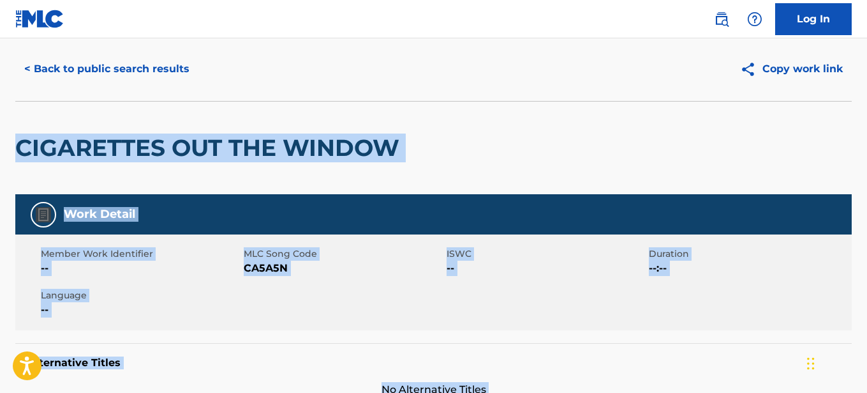
scroll to position [21, 0]
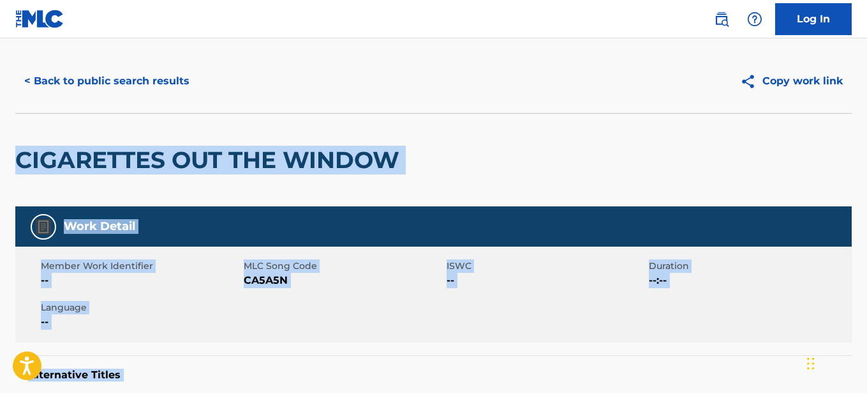
click at [49, 80] on button "< Back to public search results" at bounding box center [106, 81] width 183 height 32
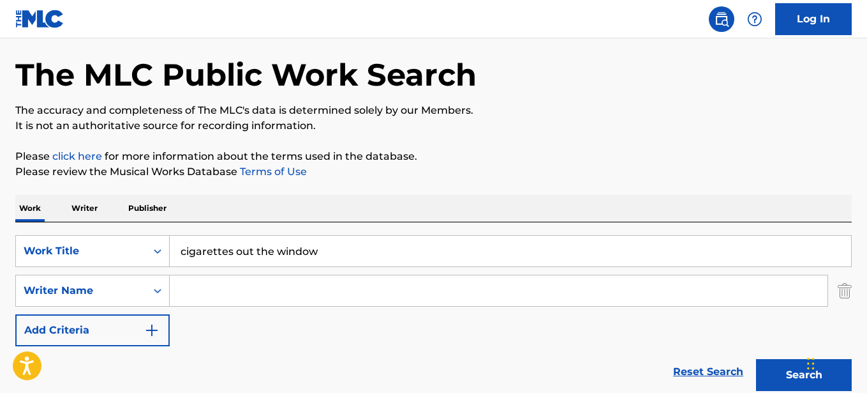
scroll to position [13, 0]
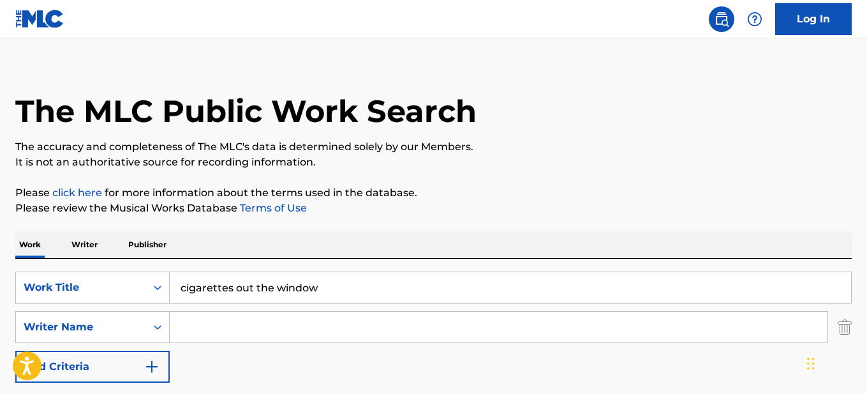
click at [326, 288] on input "cigarettes out the window" at bounding box center [511, 287] width 682 height 31
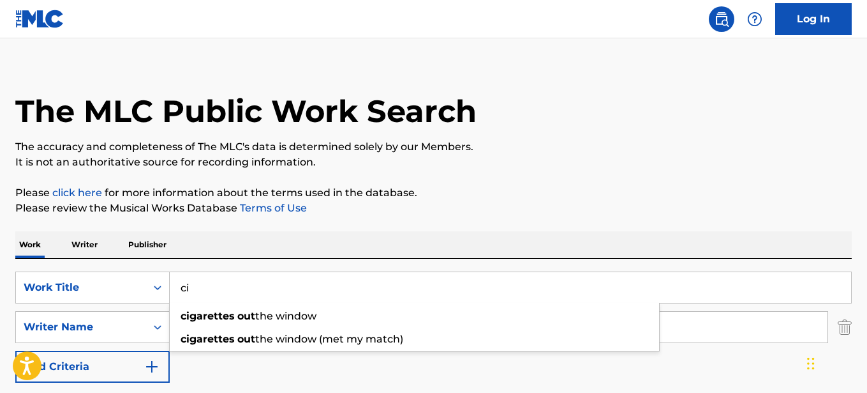
type input "c"
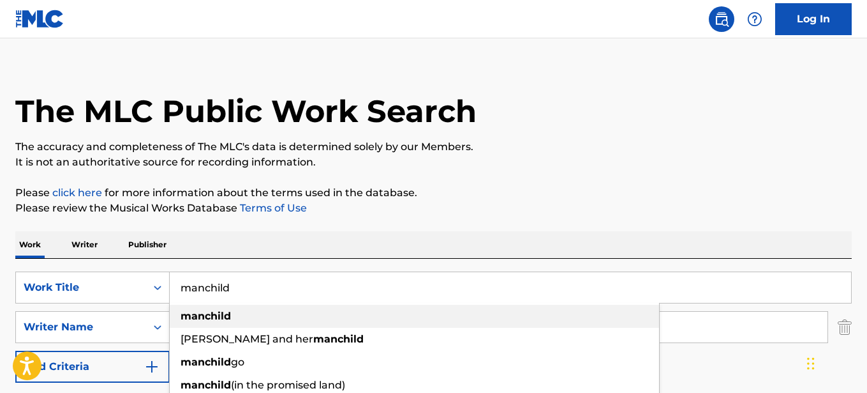
type input "manchild"
click at [188, 324] on div "manchild" at bounding box center [415, 315] width 490 height 23
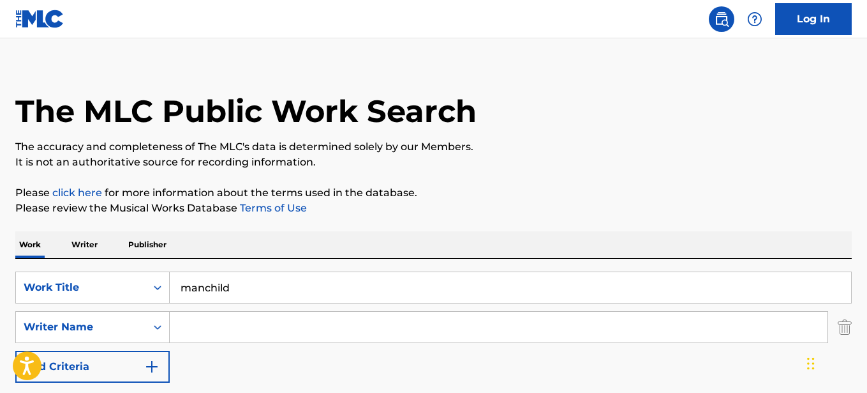
click at [188, 322] on input "Search Form" at bounding box center [499, 326] width 658 height 31
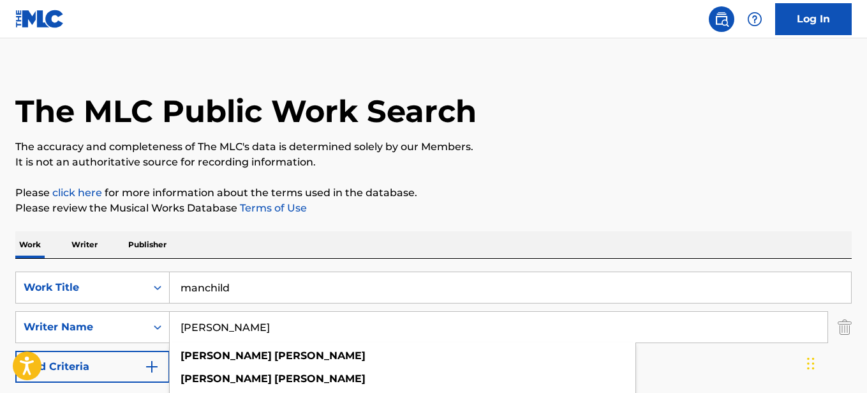
click at [202, 335] on input "sabrina carpenter" at bounding box center [499, 326] width 658 height 31
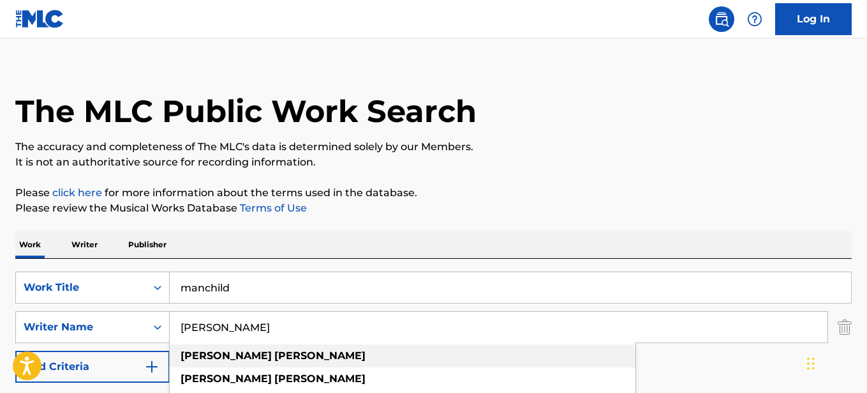
type input "sabrina carpenter"
click at [274, 360] on strong "carpenter" at bounding box center [319, 355] width 91 height 12
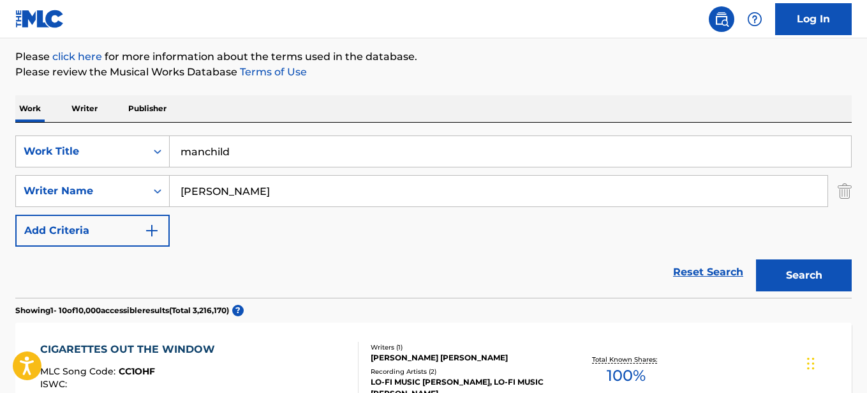
scroll to position [151, 0]
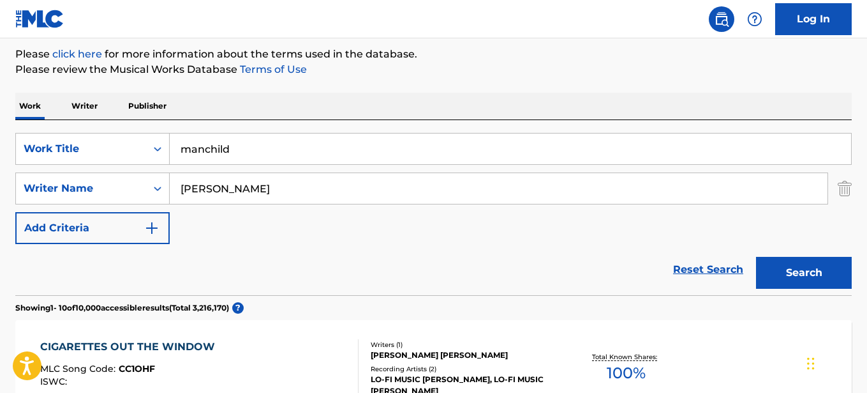
click at [800, 259] on button "Search" at bounding box center [804, 273] width 96 height 32
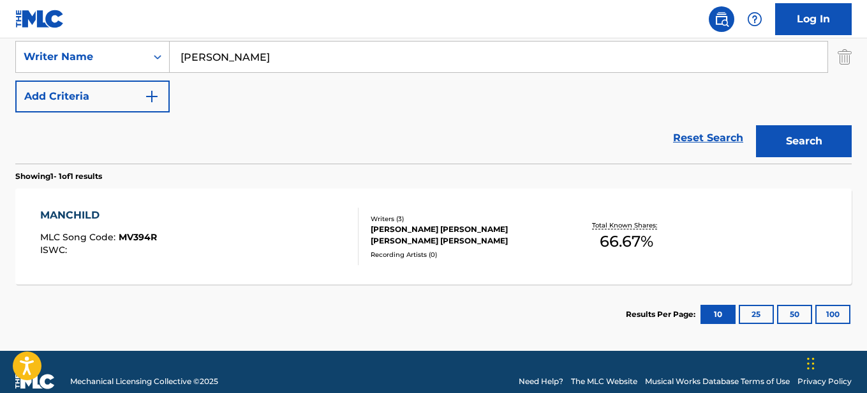
scroll to position [283, 0]
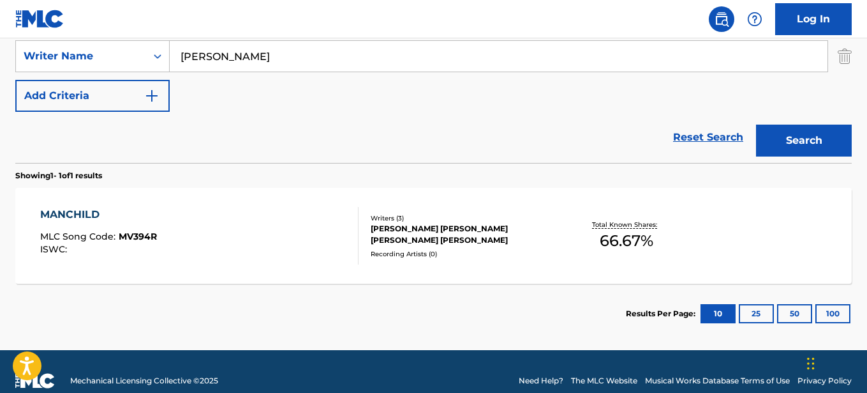
drag, startPoint x: 49, startPoint y: 210, endPoint x: 31, endPoint y: 226, distance: 24.0
click at [31, 226] on div "MANCHILD MLC Song Code : MV394R ISWC : Writers ( 3 ) AMY ROSE ALLEN, JACK MICHA…" at bounding box center [433, 236] width 837 height 96
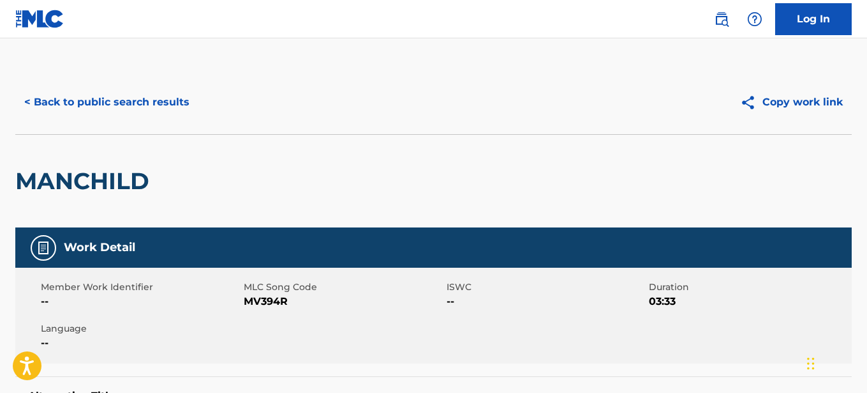
drag, startPoint x: 867, startPoint y: 66, endPoint x: 868, endPoint y: 103, distance: 37.7
click at [867, 103] on html "Accessibility Screen-Reader Guide, Feedback, and Issue Reporting | New window L…" at bounding box center [433, 196] width 867 height 393
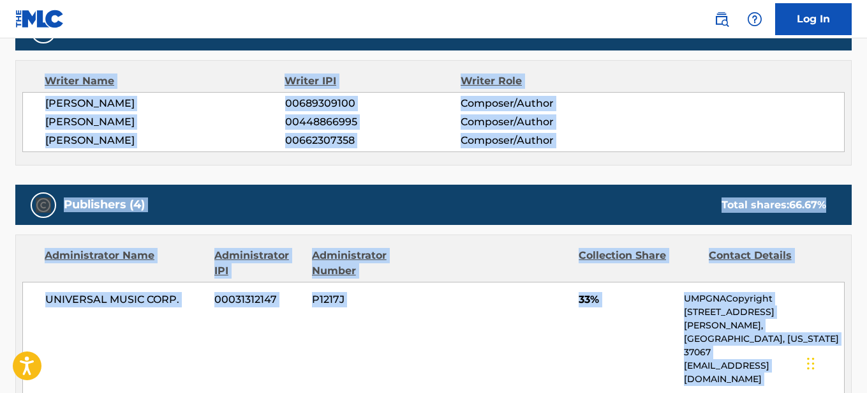
scroll to position [510, 0]
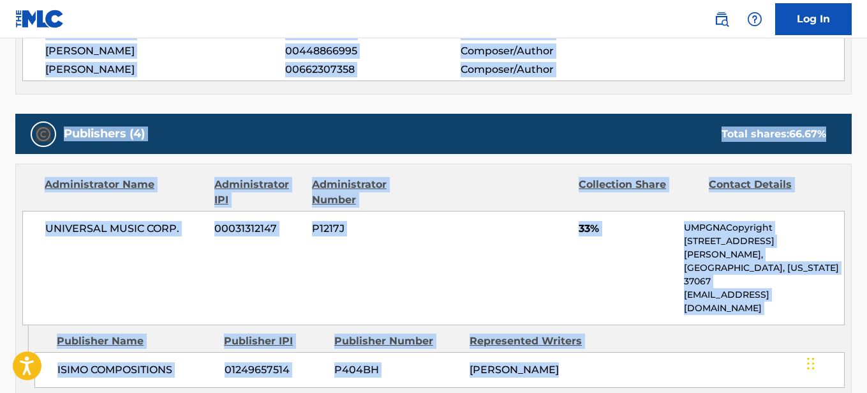
drag, startPoint x: 13, startPoint y: 145, endPoint x: 670, endPoint y: 343, distance: 685.5
click at [670, 343] on div "< Back to public search results Copy work link MANCHILD Work Detail Member Work…" at bounding box center [433, 318] width 867 height 1516
copy div "MANCHILD Work Detail Member Work Identifier -- MLC Song Code MV394R ISWC -- Dur…"
click at [336, 70] on span "00662307358" at bounding box center [373, 69] width 176 height 15
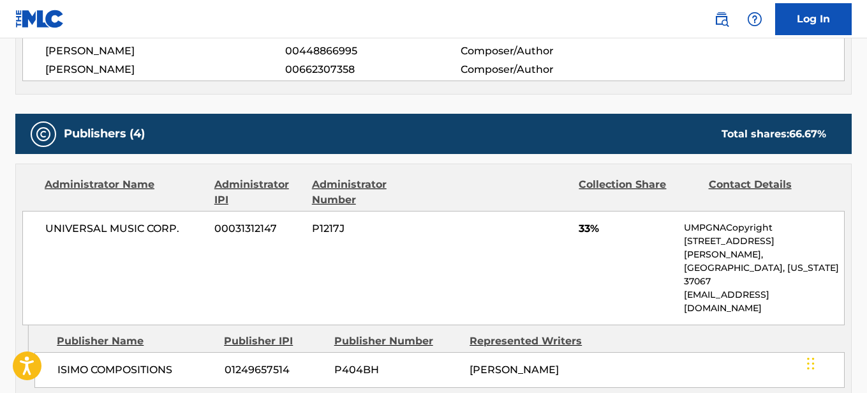
click at [27, 23] on img at bounding box center [39, 19] width 49 height 19
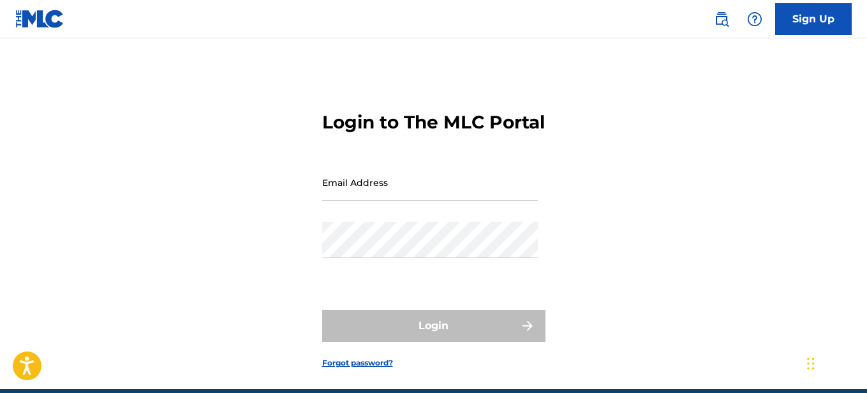
click at [29, 9] on link at bounding box center [39, 19] width 49 height 38
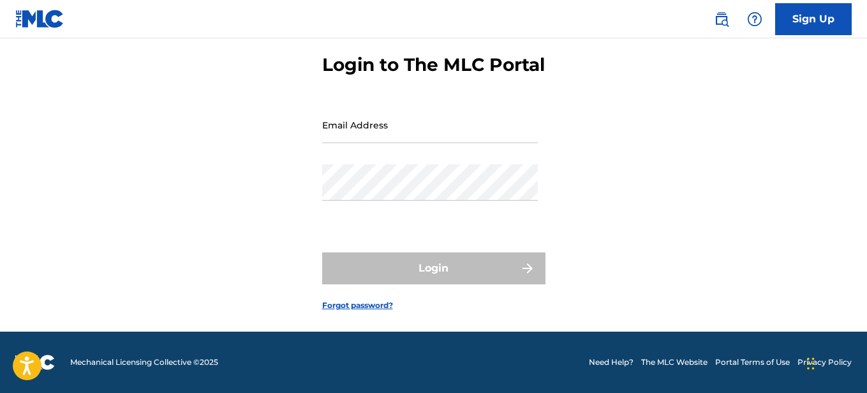
click at [49, 14] on img at bounding box center [39, 19] width 49 height 19
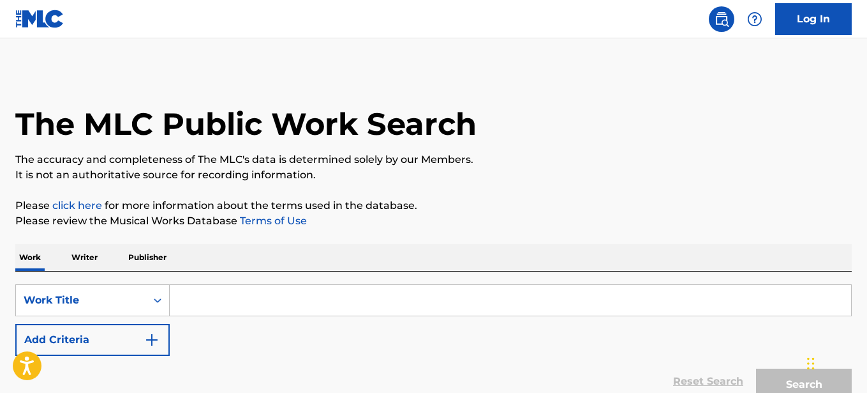
click at [255, 299] on input "Search Form" at bounding box center [511, 300] width 682 height 31
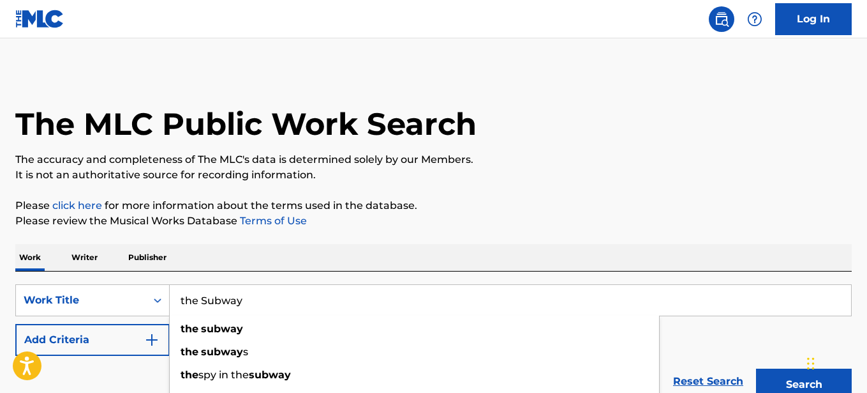
type input "the Subway"
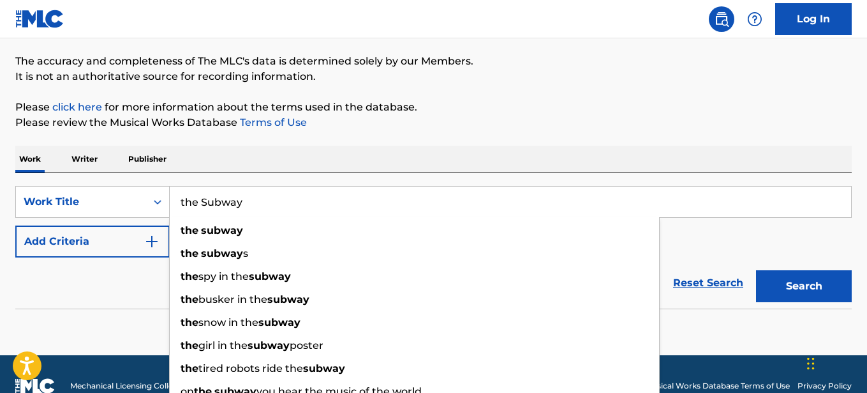
scroll to position [113, 0]
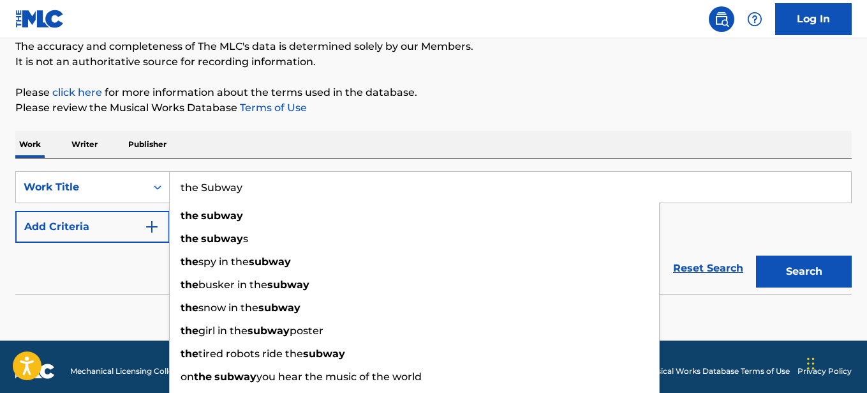
click at [137, 250] on div "Reset Search Search" at bounding box center [433, 268] width 837 height 51
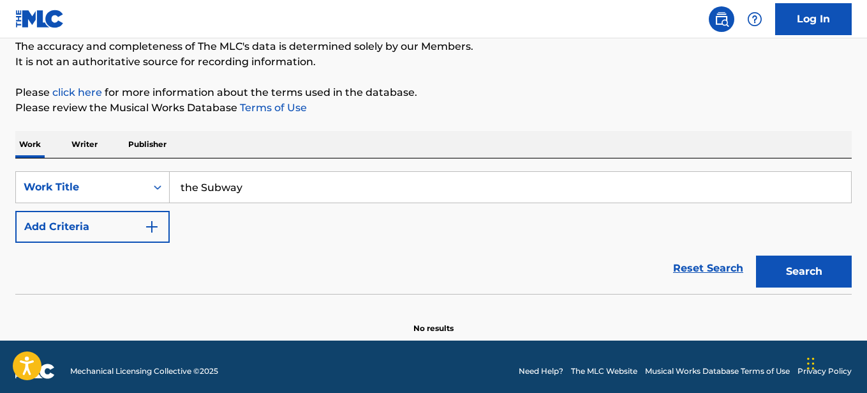
click at [106, 227] on button "Add Criteria" at bounding box center [92, 227] width 154 height 32
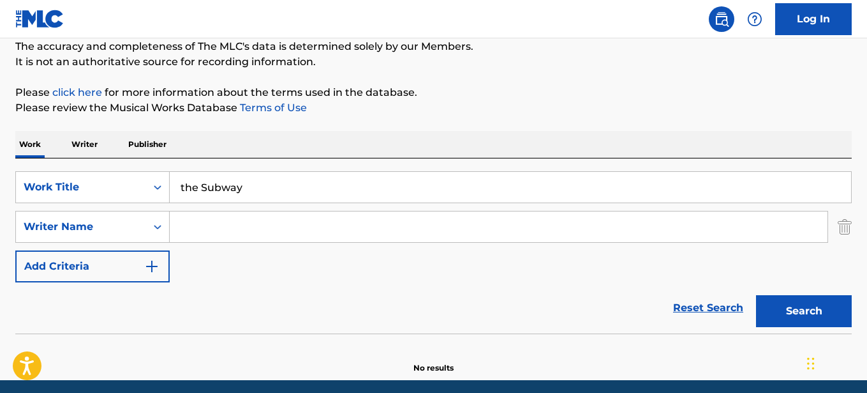
click at [195, 227] on input "Search Form" at bounding box center [499, 226] width 658 height 31
click at [808, 319] on button "Search" at bounding box center [804, 311] width 96 height 32
click at [280, 229] on input "[PERSON_NAME]" at bounding box center [499, 226] width 658 height 31
type input "c"
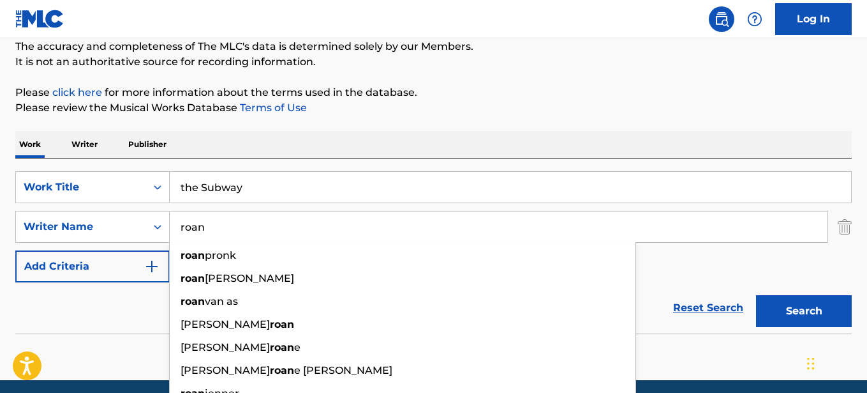
type input "roan"
click at [794, 309] on button "Search" at bounding box center [804, 311] width 96 height 32
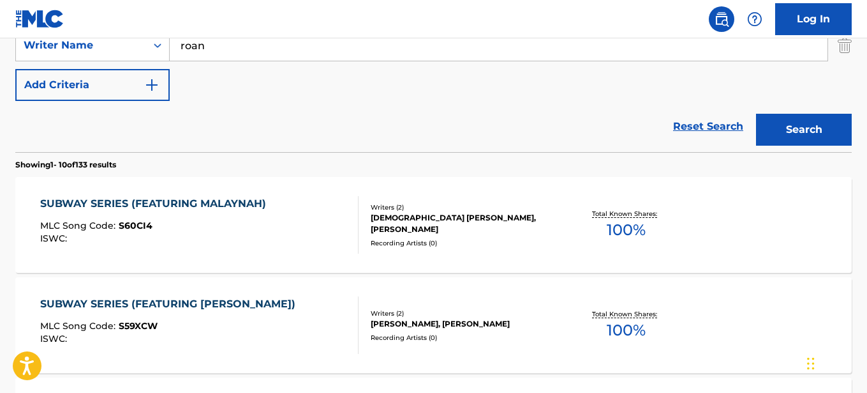
scroll to position [0, 0]
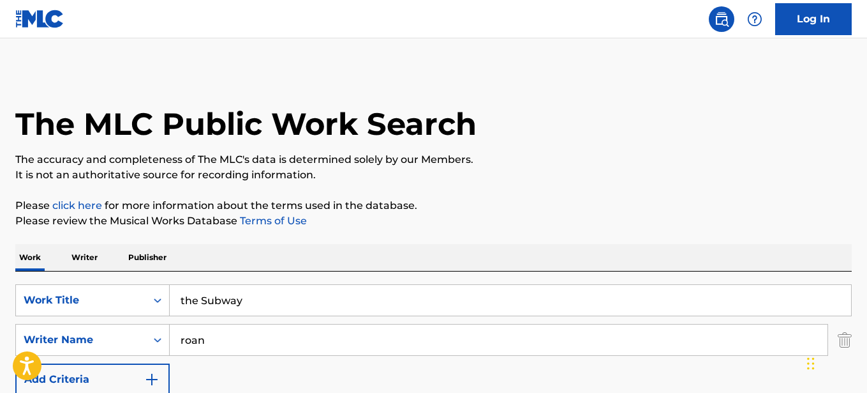
click at [266, 299] on input "the Subway" at bounding box center [511, 300] width 682 height 31
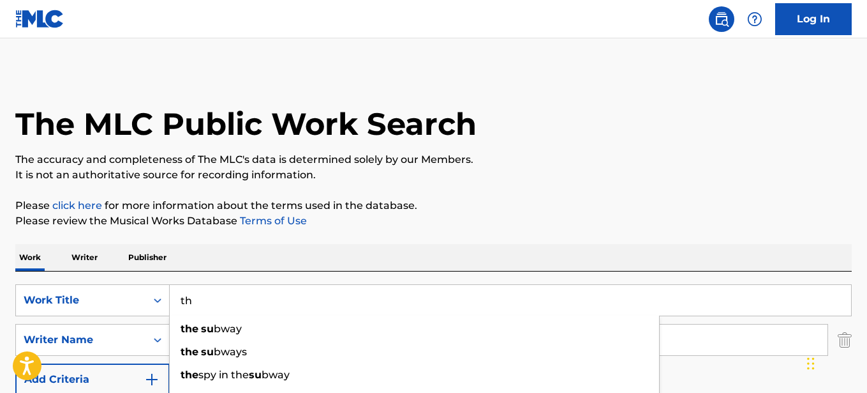
type input "t"
type input "ordinary"
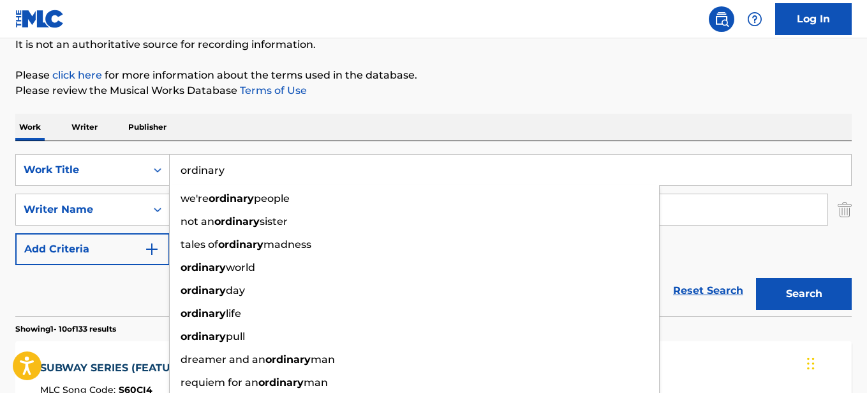
scroll to position [133, 0]
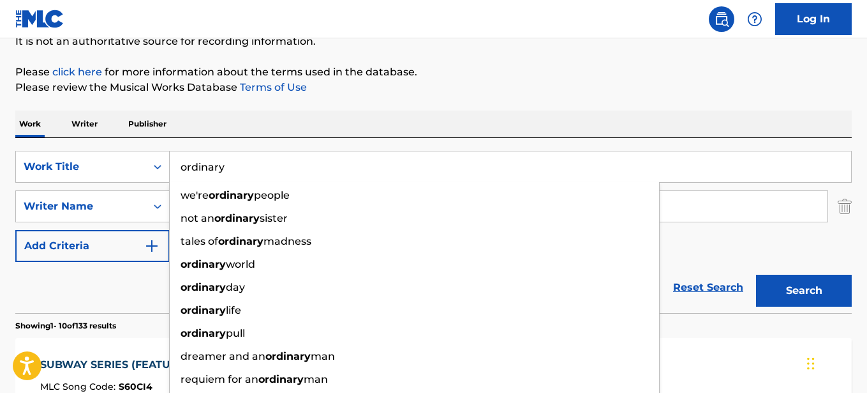
click at [701, 221] on input "roan" at bounding box center [499, 206] width 658 height 31
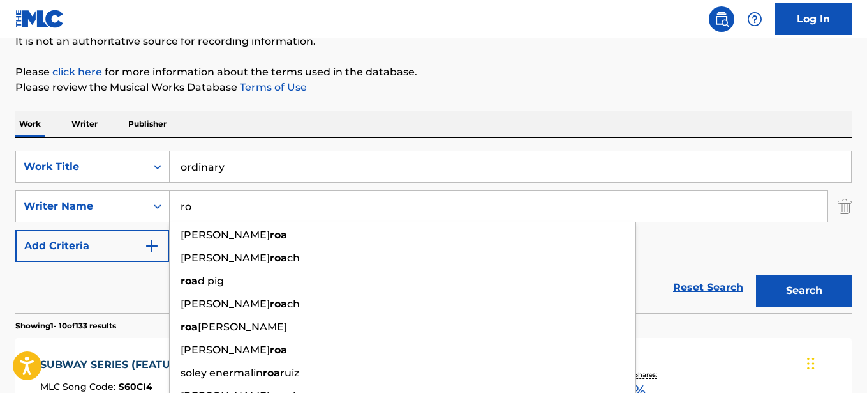
type input "r"
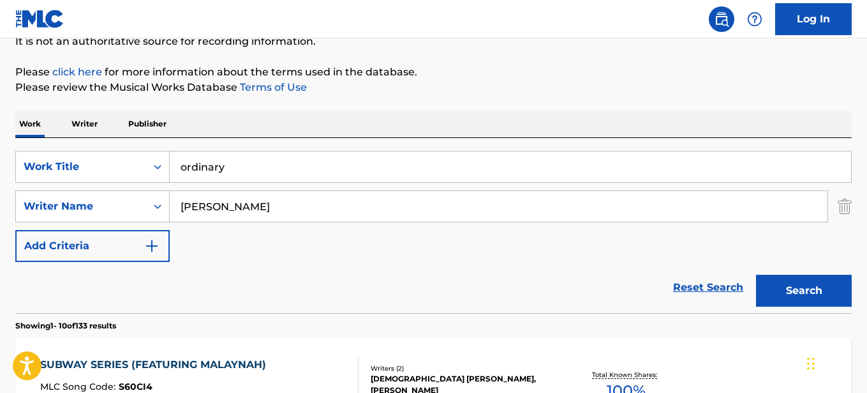
click at [807, 289] on button "Search" at bounding box center [804, 290] width 96 height 32
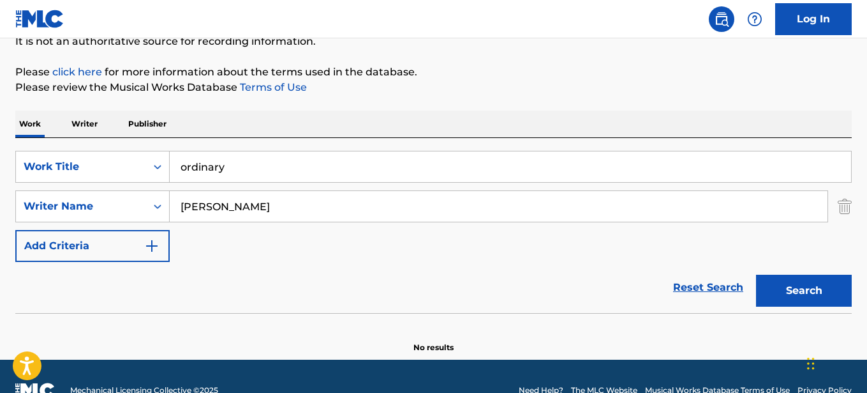
click at [204, 212] on input "[PERSON_NAME]" at bounding box center [499, 206] width 658 height 31
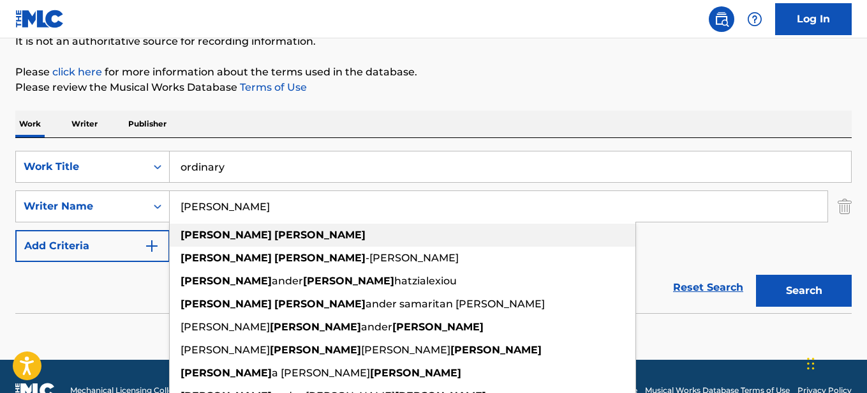
type input "[PERSON_NAME]"
click at [274, 240] on strong "[PERSON_NAME]" at bounding box center [319, 235] width 91 height 12
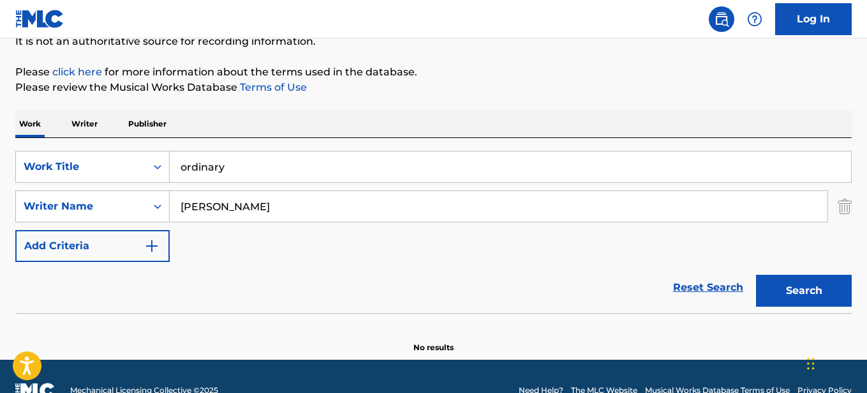
click at [795, 290] on button "Search" at bounding box center [804, 290] width 96 height 32
click at [270, 172] on input "ordinary" at bounding box center [511, 166] width 682 height 31
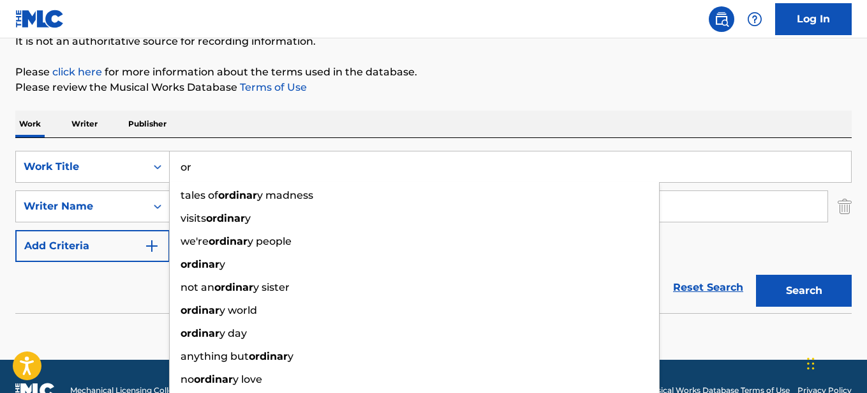
type input "o"
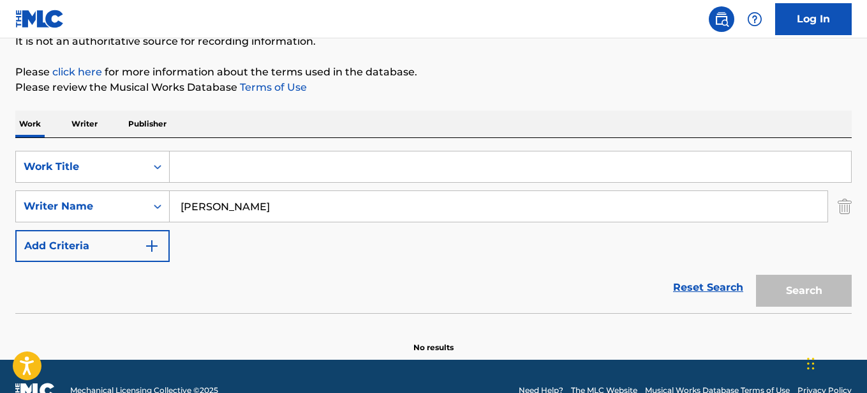
click at [257, 206] on input "[PERSON_NAME]" at bounding box center [499, 206] width 658 height 31
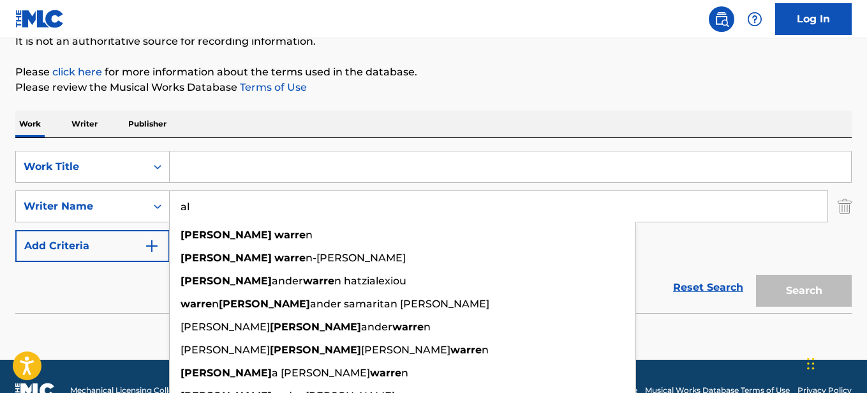
type input "a"
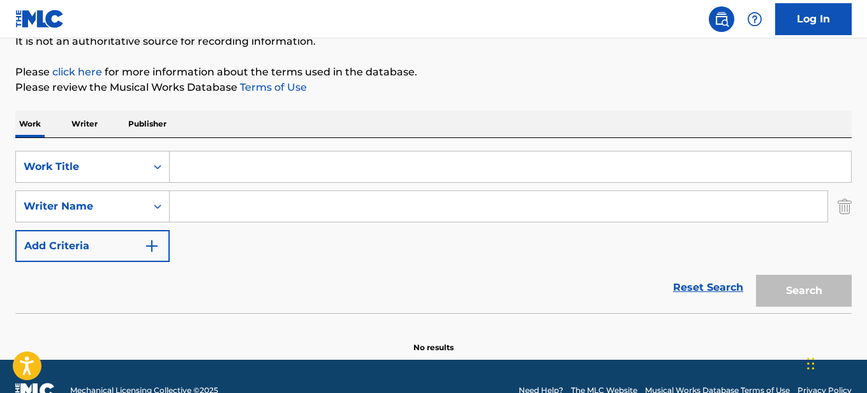
click at [220, 170] on input "Search Form" at bounding box center [511, 166] width 682 height 31
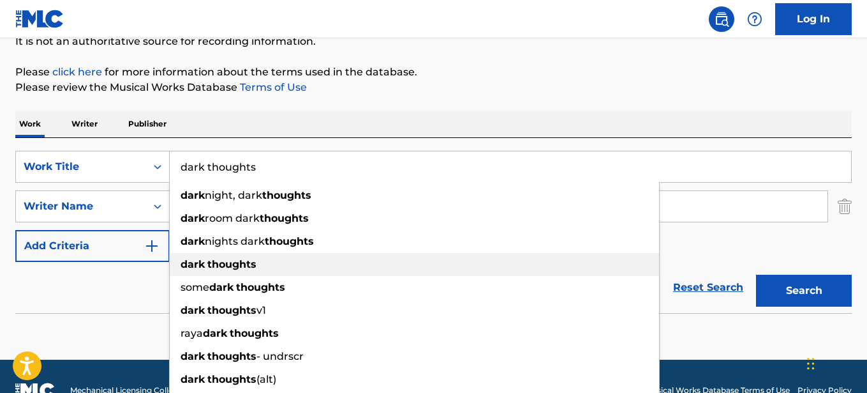
click at [230, 260] on strong "thoughts" at bounding box center [231, 264] width 49 height 12
click at [218, 269] on strong "thoughts" at bounding box center [231, 264] width 49 height 12
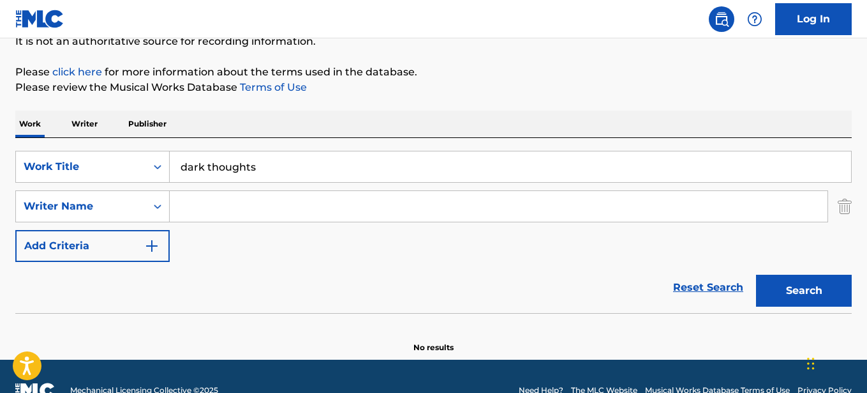
click at [781, 292] on button "Search" at bounding box center [804, 290] width 96 height 32
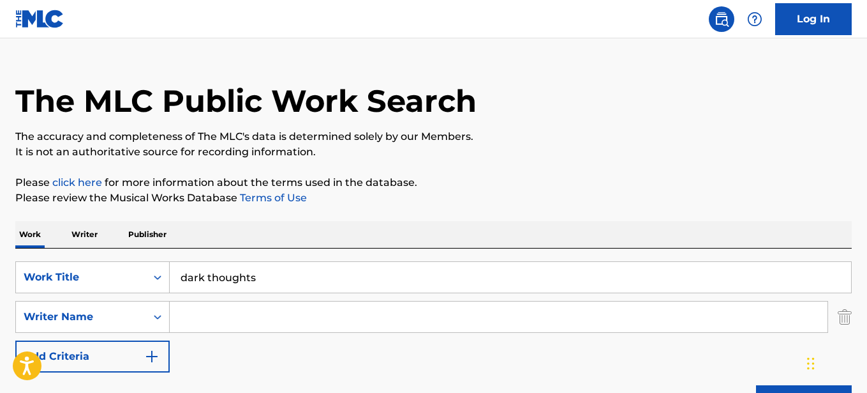
scroll to position [0, 0]
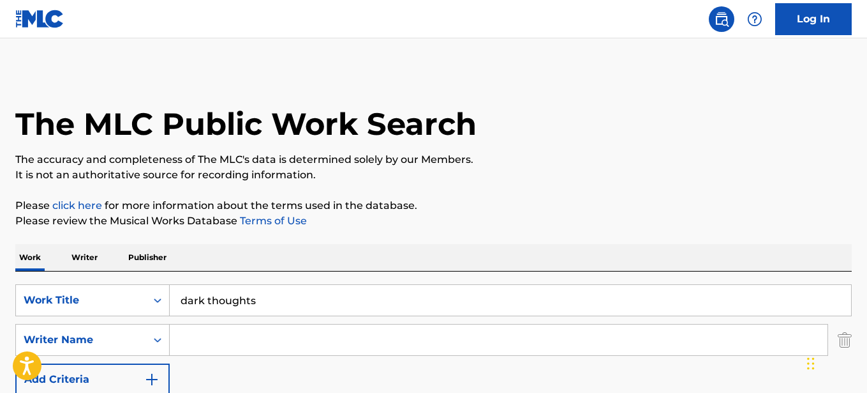
click at [268, 309] on input "dark thoughts" at bounding box center [511, 300] width 682 height 31
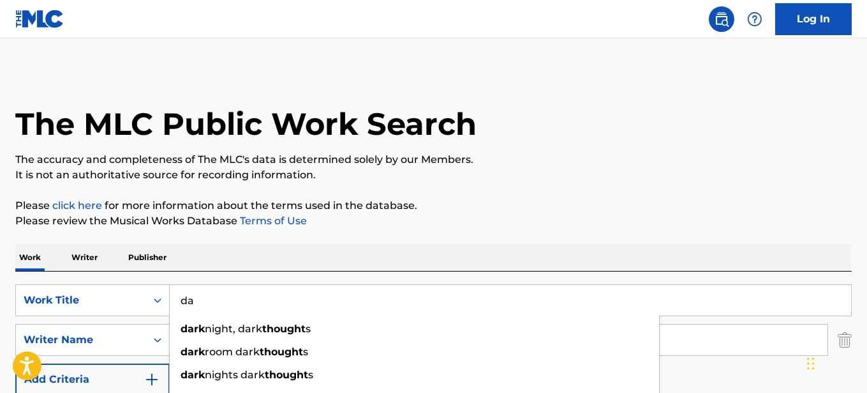
type input "d"
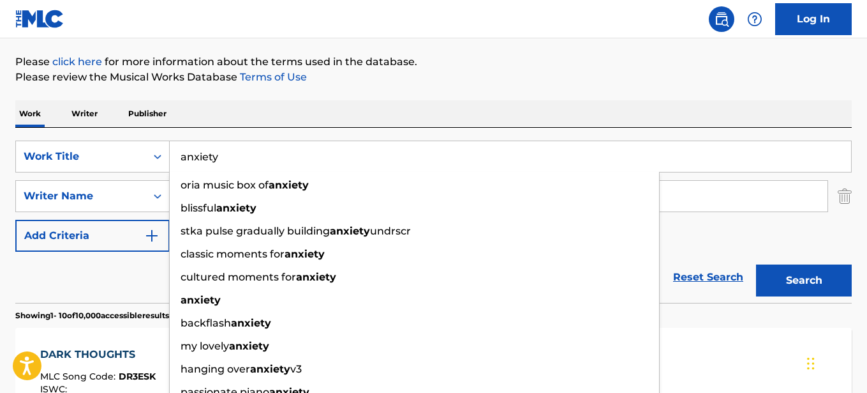
scroll to position [164, 0]
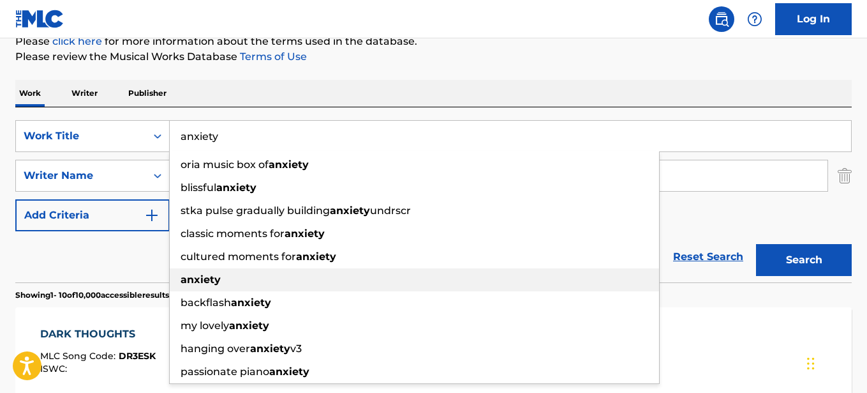
type input "anxiety"
click at [221, 273] on div "anxiety" at bounding box center [415, 279] width 490 height 23
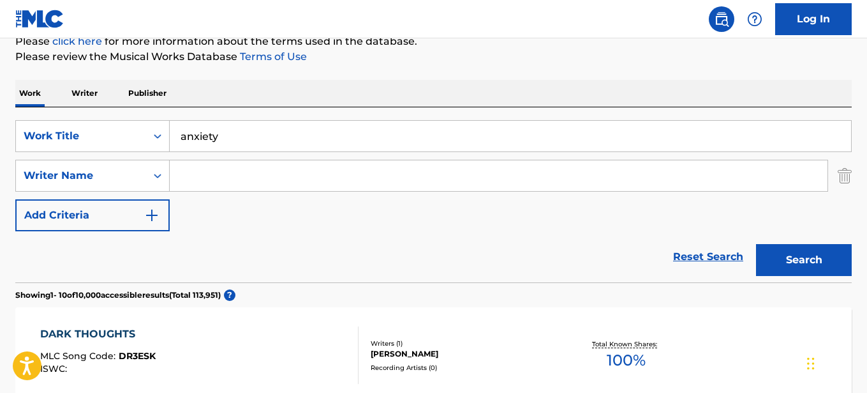
click at [202, 175] on input "Search Form" at bounding box center [499, 175] width 658 height 31
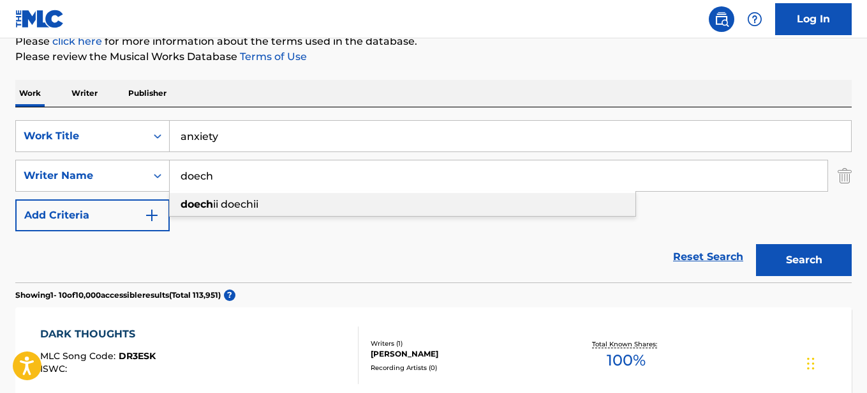
click at [202, 207] on strong "doech" at bounding box center [197, 204] width 33 height 12
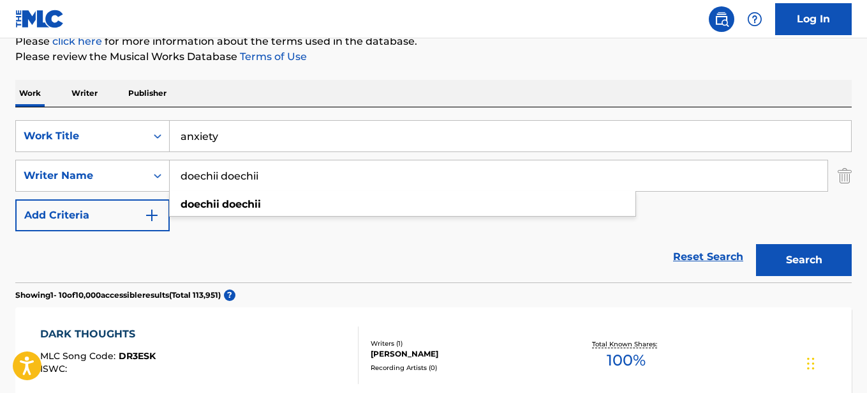
click at [806, 263] on button "Search" at bounding box center [804, 260] width 96 height 32
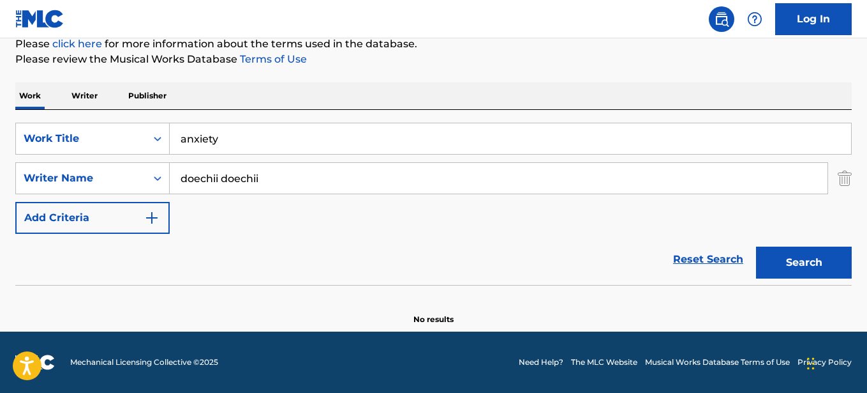
scroll to position [161, 0]
click at [311, 179] on input "doechii doechii" at bounding box center [499, 178] width 658 height 31
type input "d"
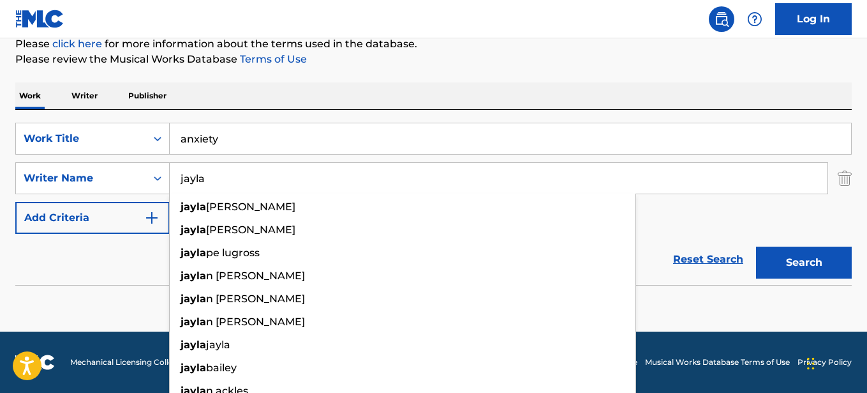
type input "jayla"
